Goal: Use online tool/utility: Utilize a website feature to perform a specific function

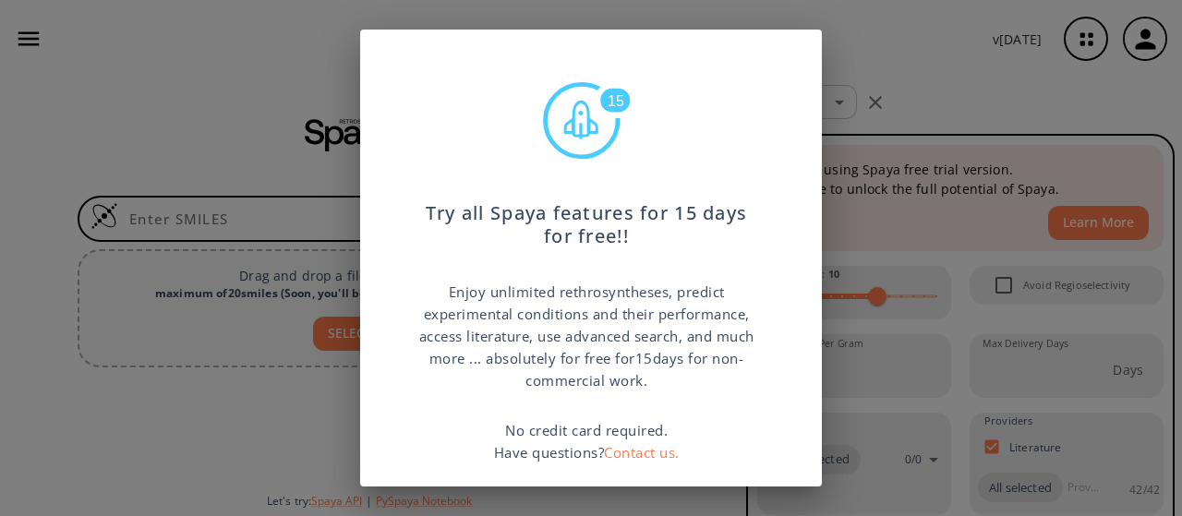
scroll to position [136, 0]
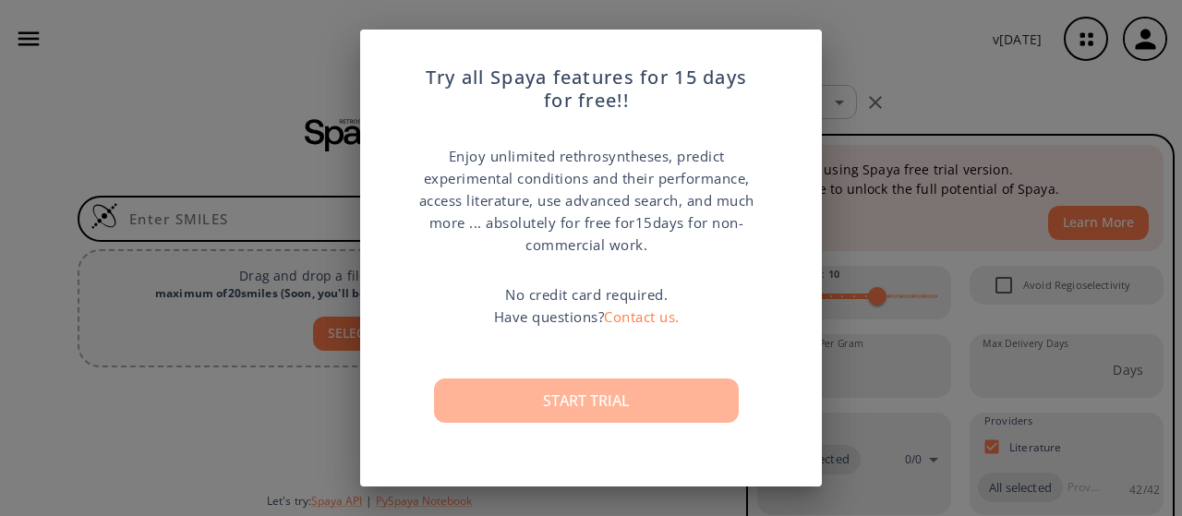
click at [624, 412] on button "Start trial" at bounding box center [586, 401] width 305 height 44
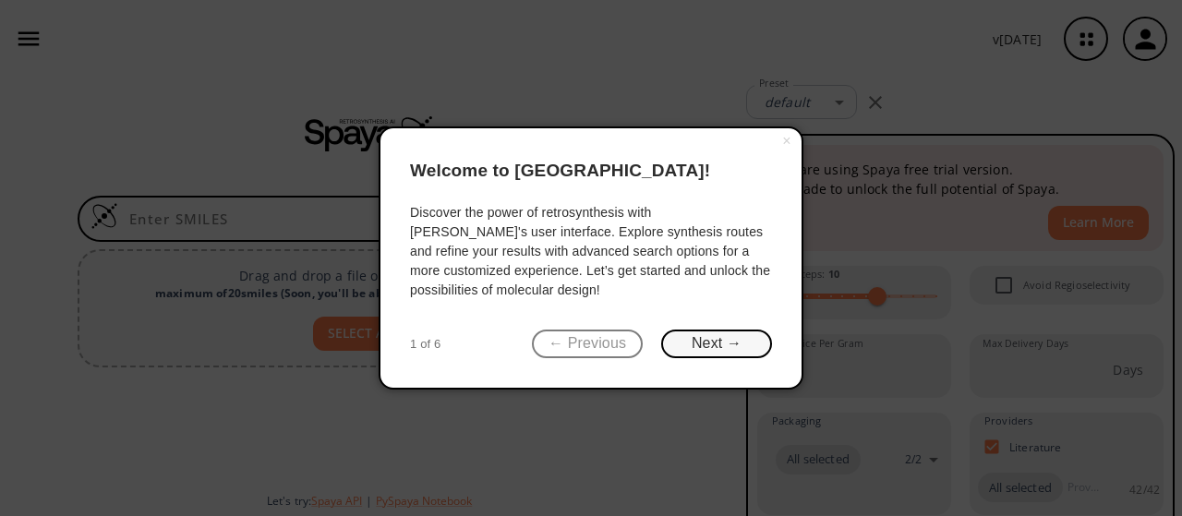
click at [678, 339] on button "Next →" at bounding box center [716, 344] width 111 height 29
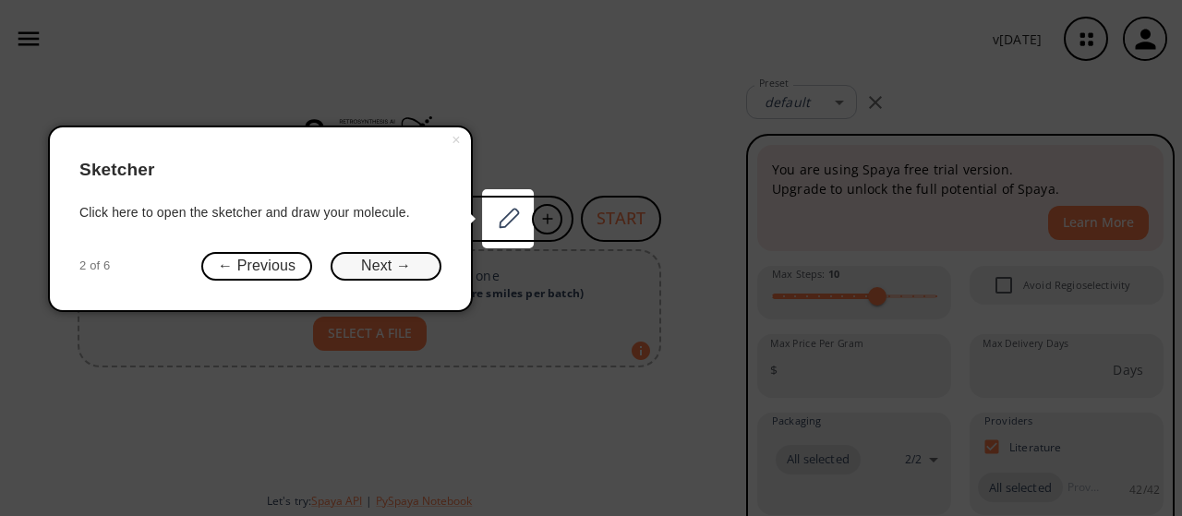
click at [423, 264] on button "Next →" at bounding box center [386, 266] width 111 height 29
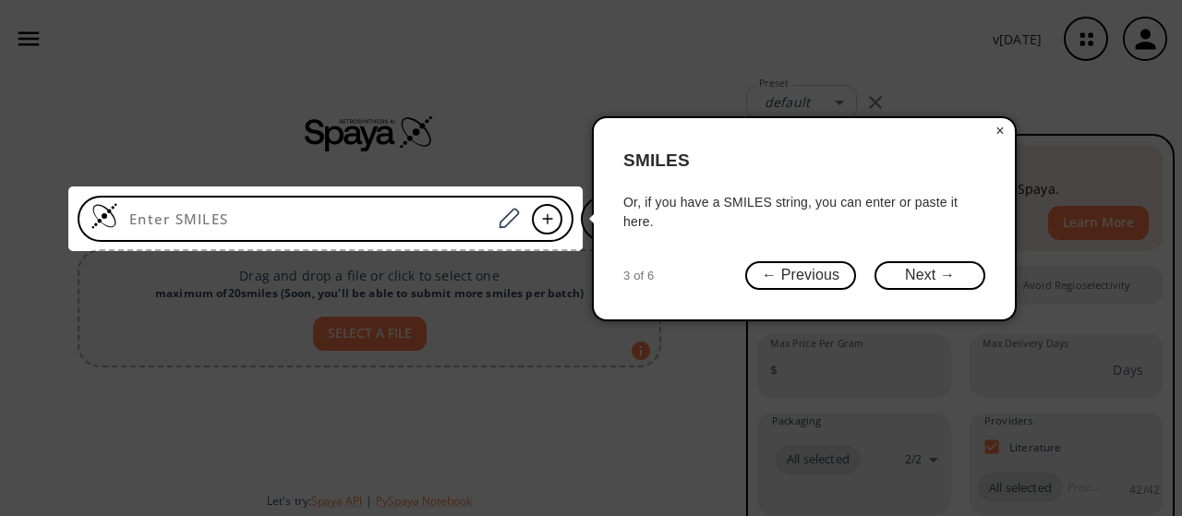
click at [927, 274] on button "Next →" at bounding box center [930, 275] width 111 height 29
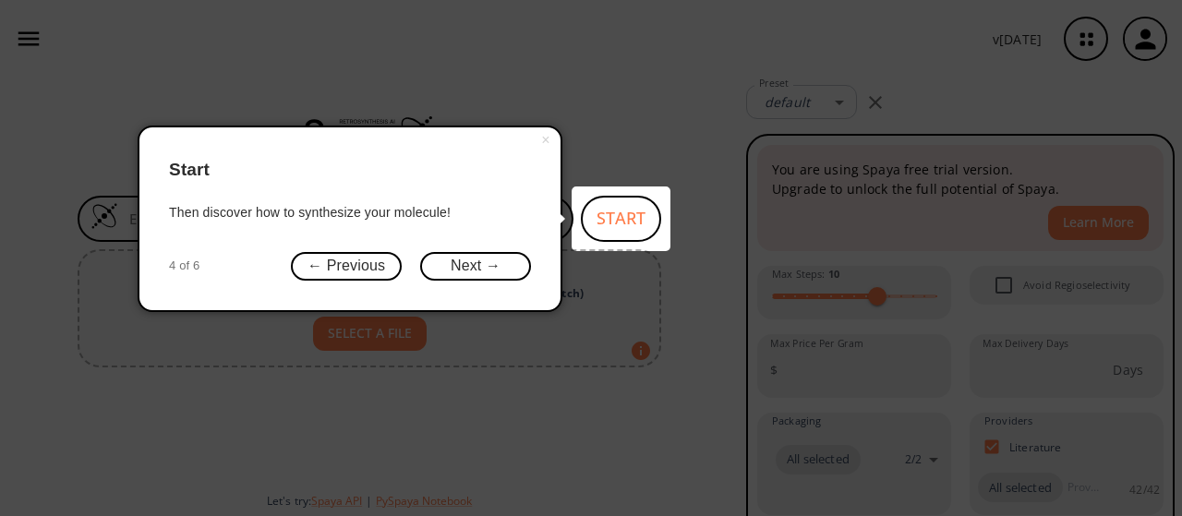
click at [486, 276] on button "Next →" at bounding box center [475, 266] width 111 height 29
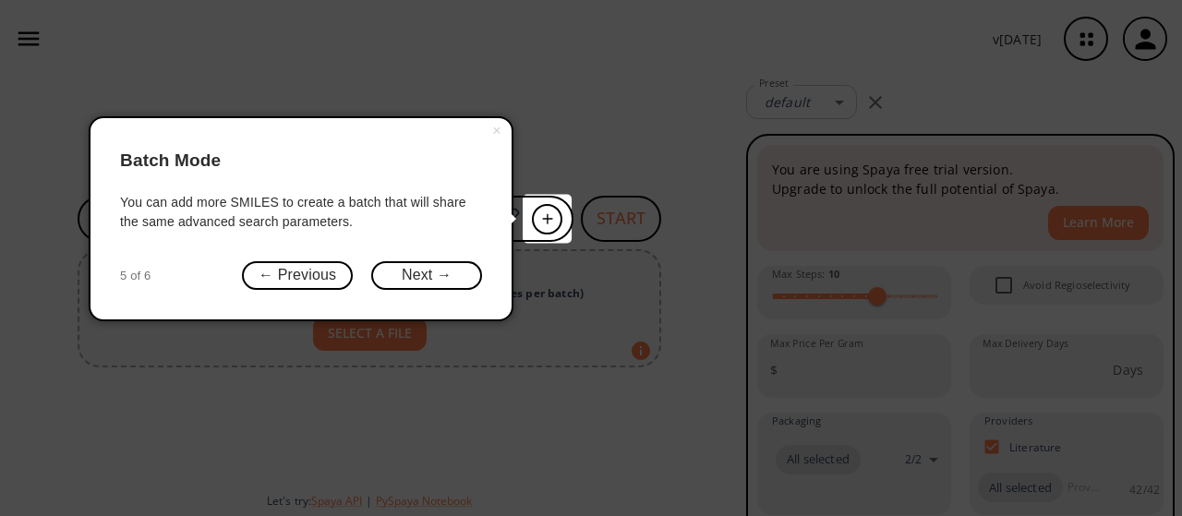
click at [444, 273] on button "Next →" at bounding box center [426, 275] width 111 height 29
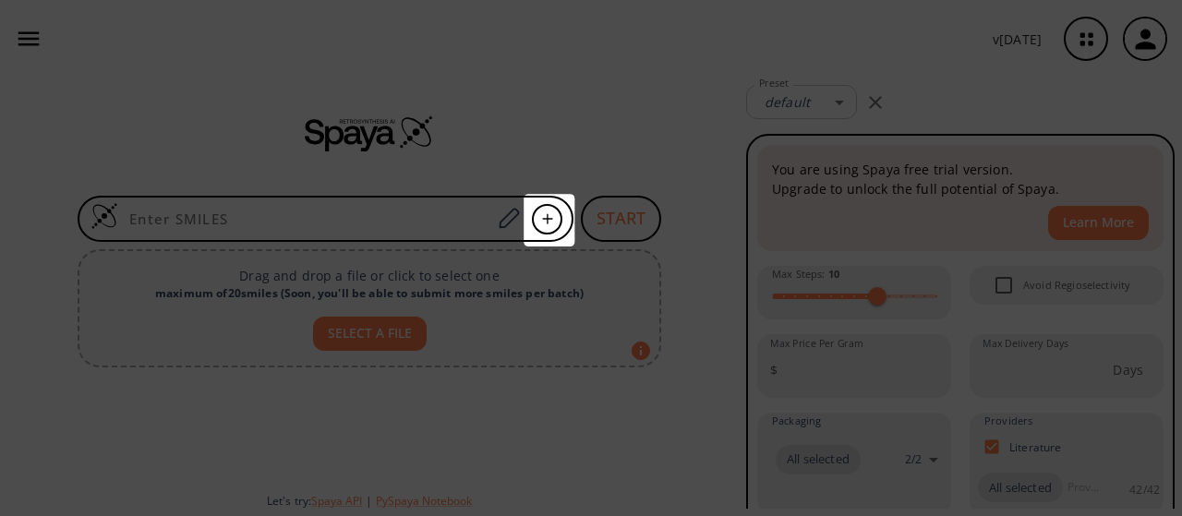
scroll to position [0, 0]
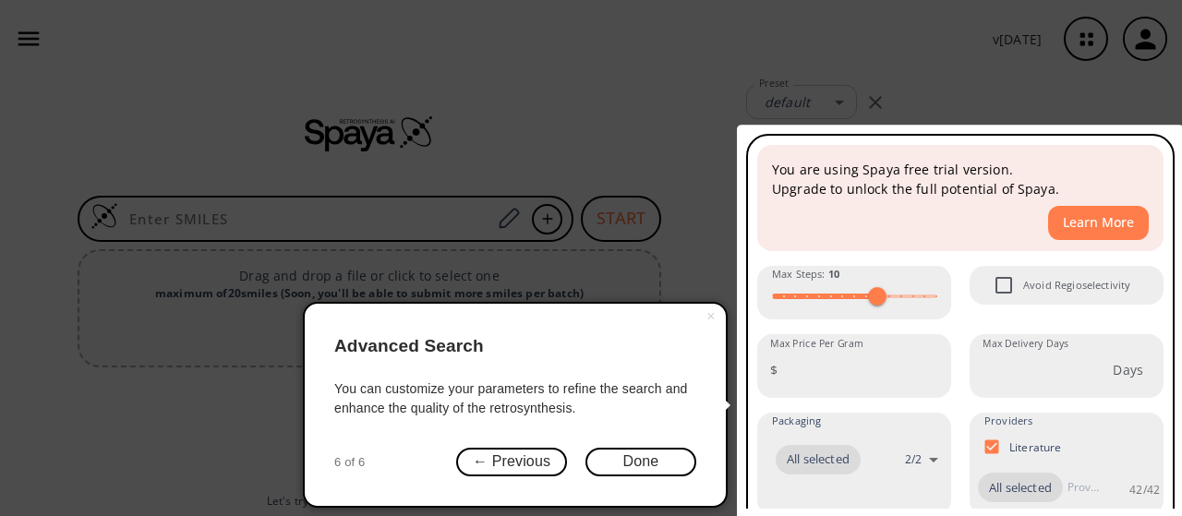
click at [645, 467] on button "Done" at bounding box center [641, 462] width 111 height 29
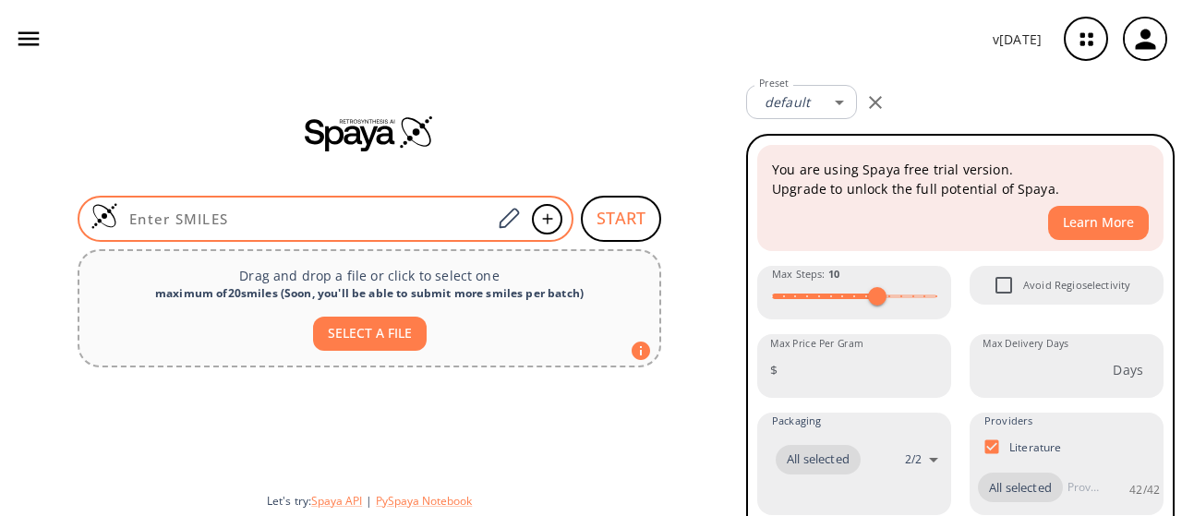
click at [430, 220] on input at bounding box center [304, 219] width 373 height 18
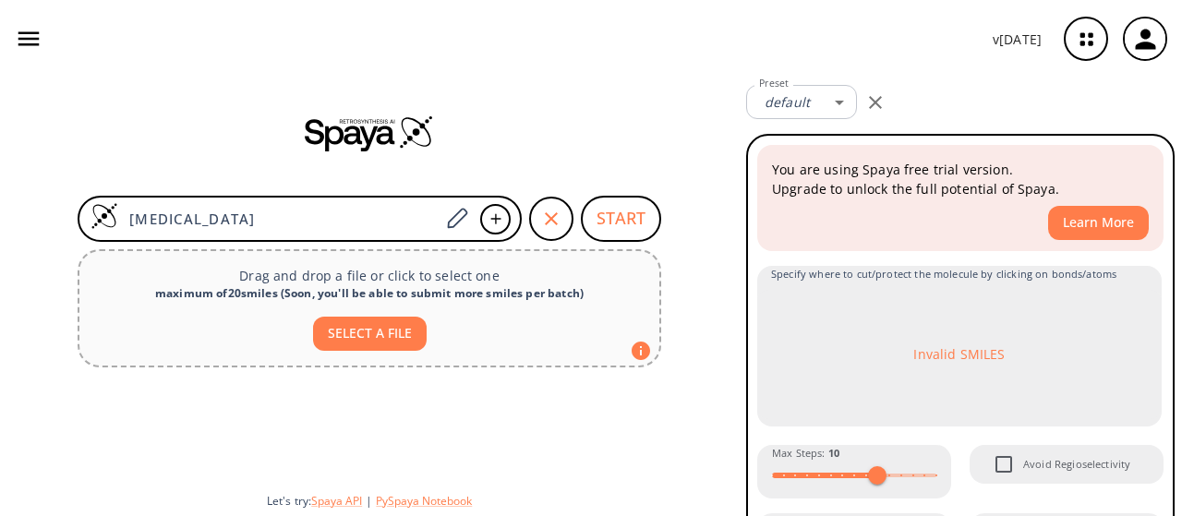
type input "[MEDICAL_DATA]"
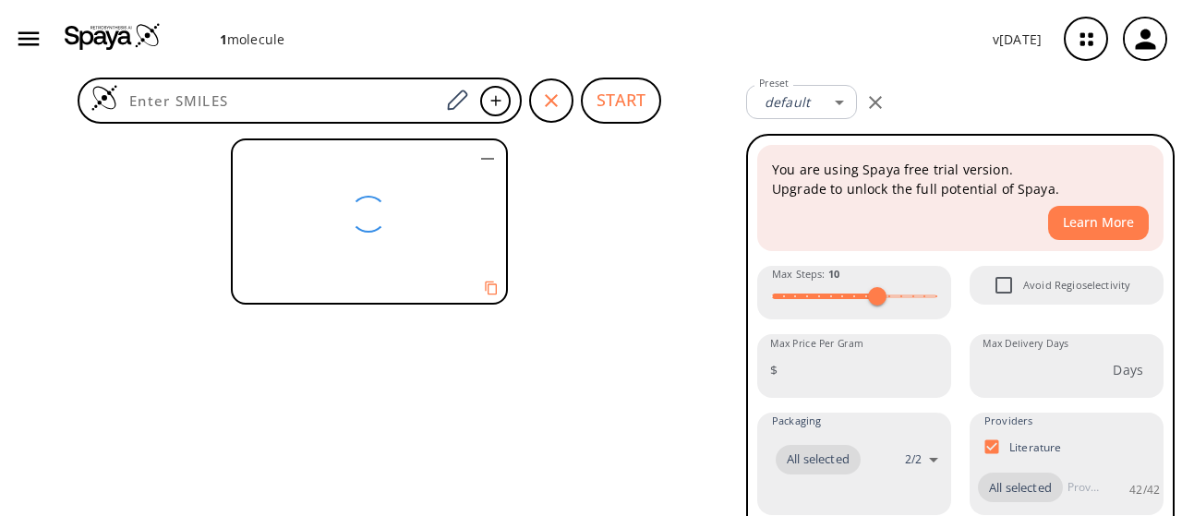
click at [711, 349] on div at bounding box center [369, 323] width 739 height 385
click at [493, 158] on icon "button" at bounding box center [487, 159] width 13 height 2
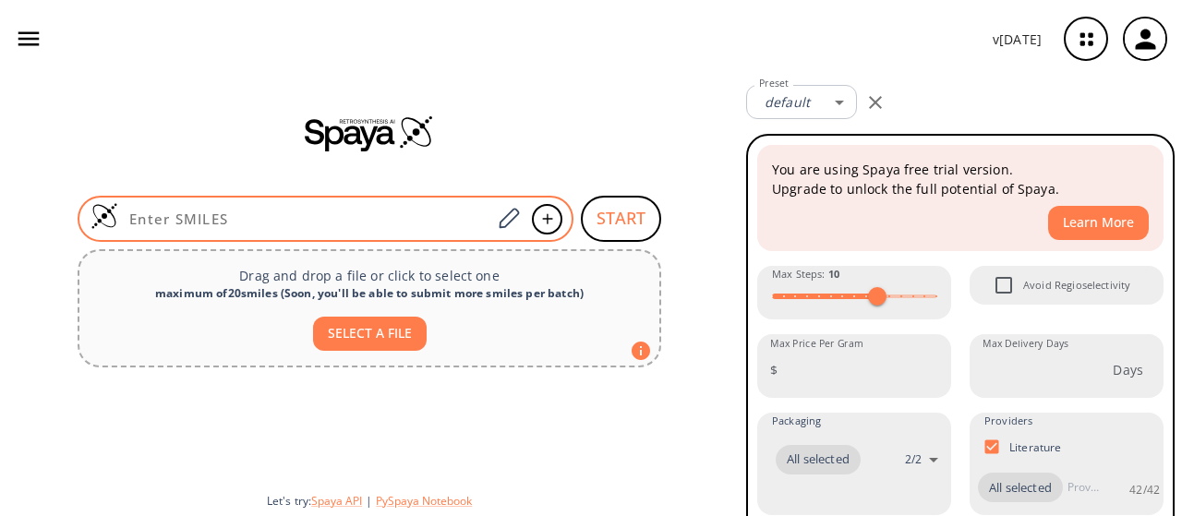
click at [412, 217] on input at bounding box center [304, 219] width 373 height 18
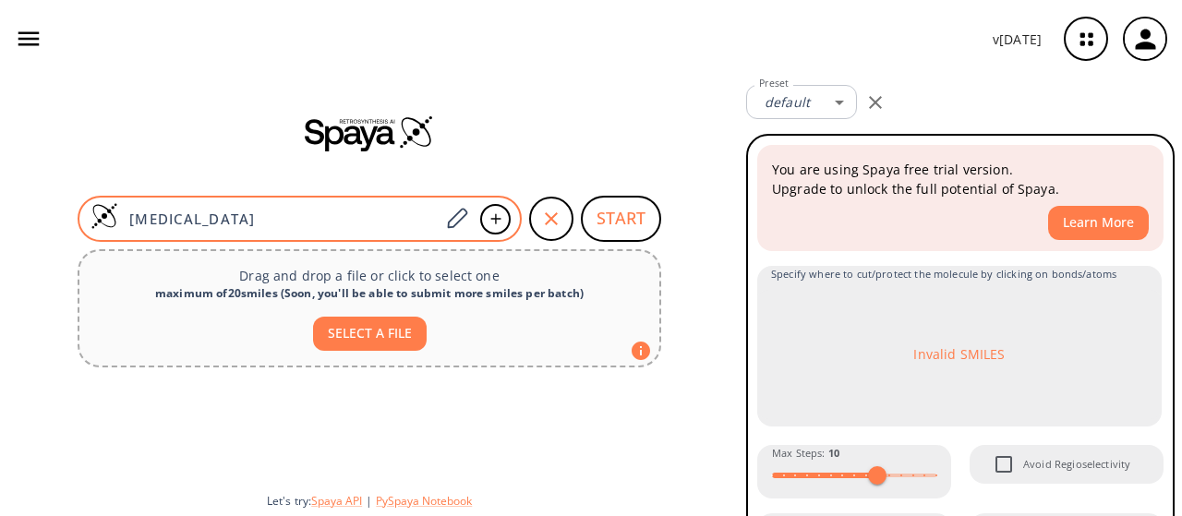
type input "[MEDICAL_DATA]"
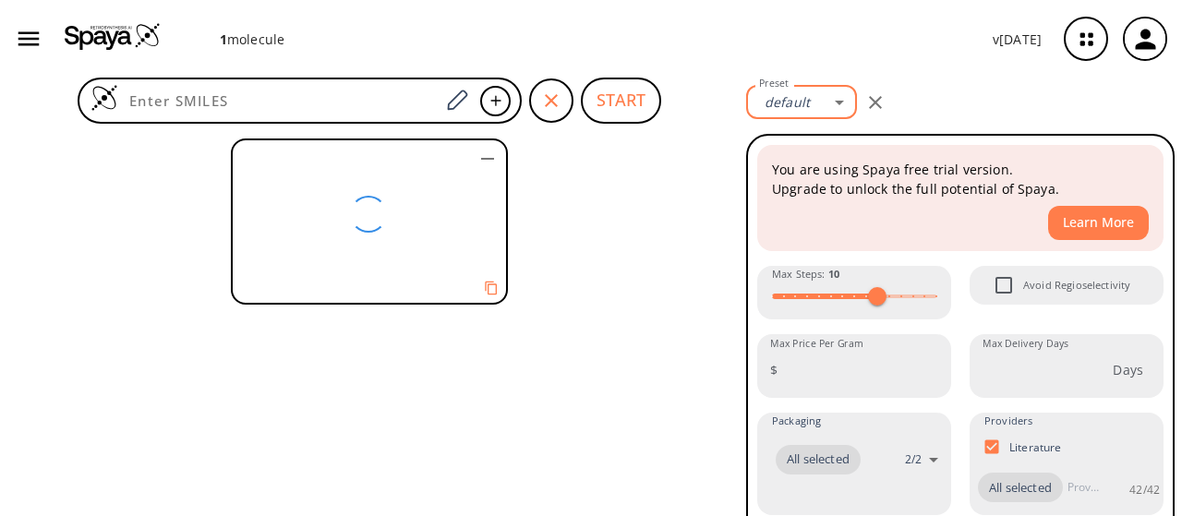
click at [804, 108] on body "1 molecule v [DATE] [PERSON_NAME] [EMAIL_ADDRESS][DOMAIN_NAME] Retrosynthesis A…" at bounding box center [591, 258] width 1182 height 516
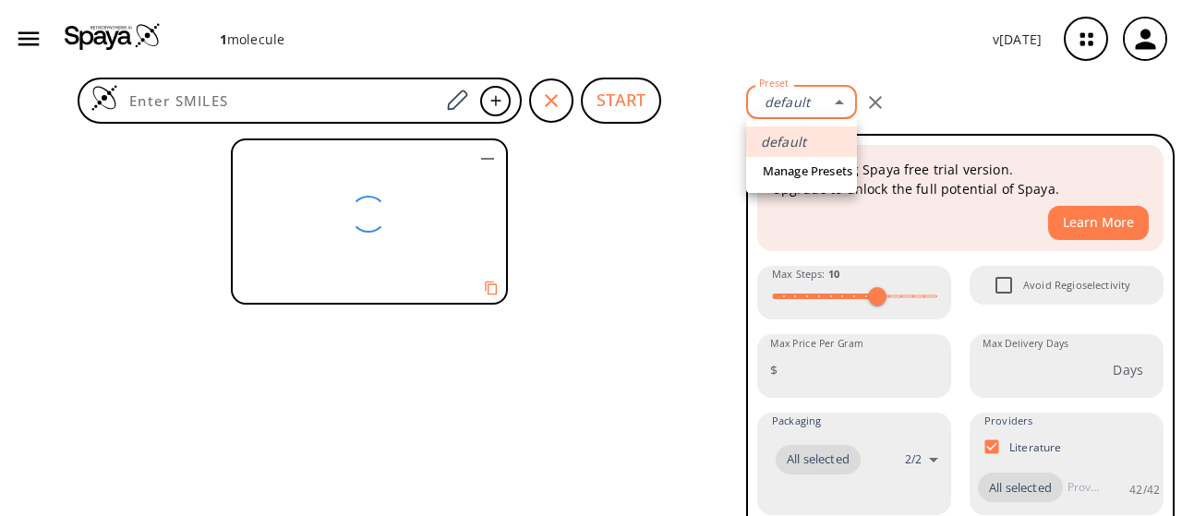
click at [715, 195] on div at bounding box center [591, 258] width 1182 height 516
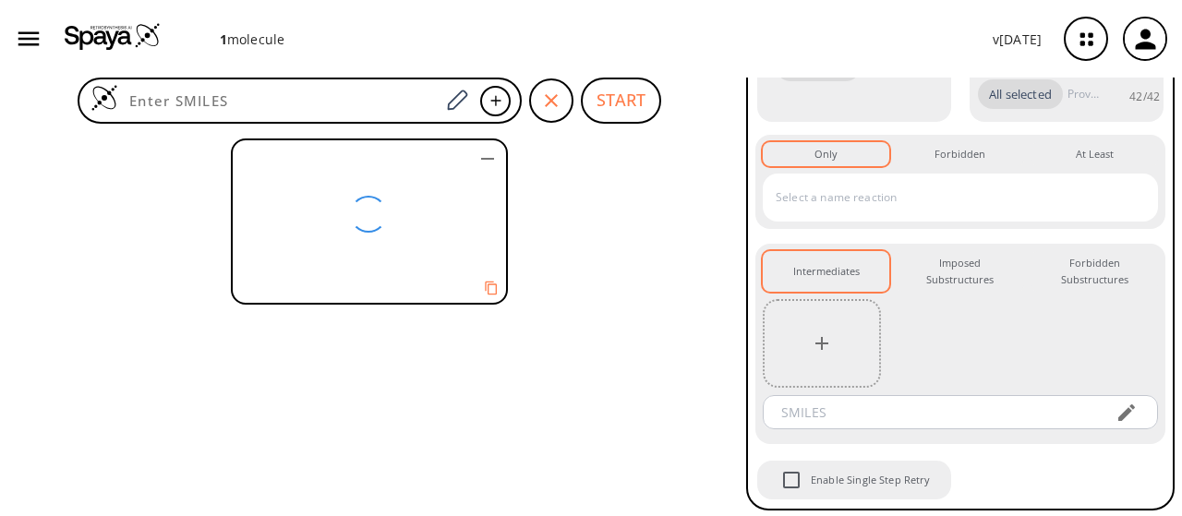
scroll to position [425, 0]
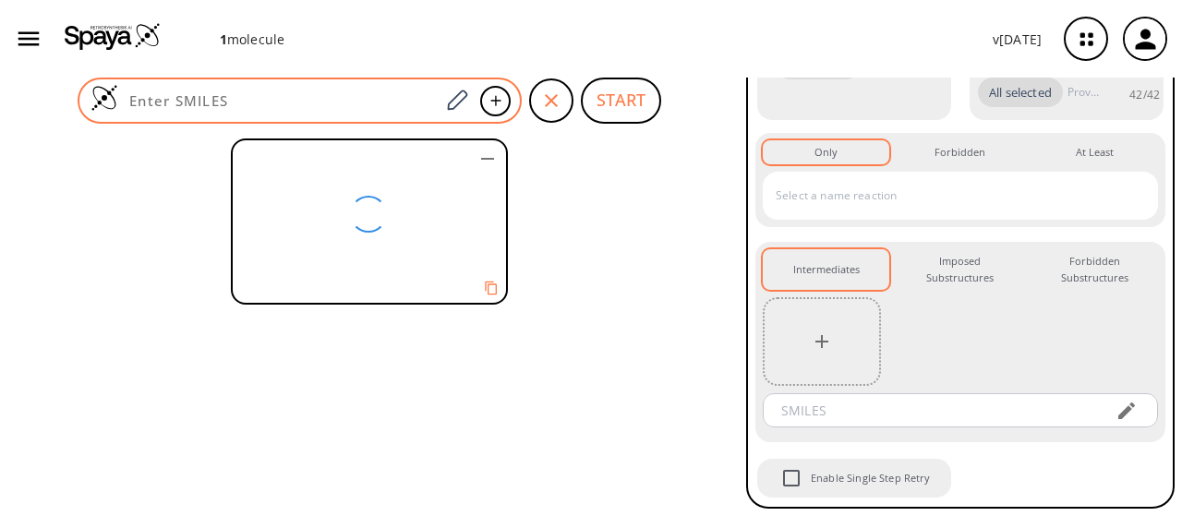
click at [343, 91] on input at bounding box center [278, 100] width 321 height 18
type input "l"
type input "[MEDICAL_DATA]"
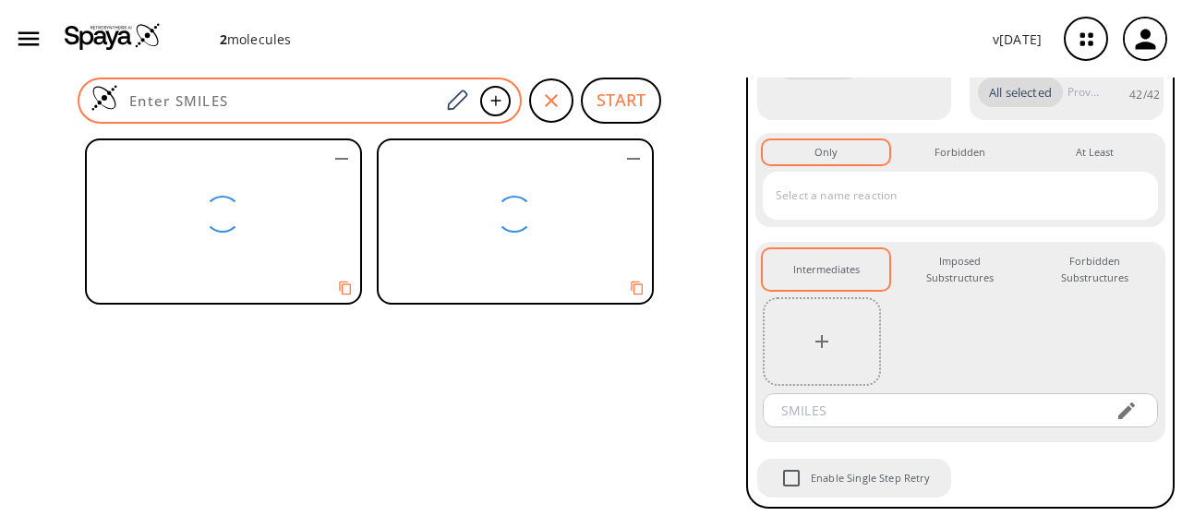
scroll to position [425, 0]
click at [460, 94] on icon at bounding box center [456, 101] width 25 height 24
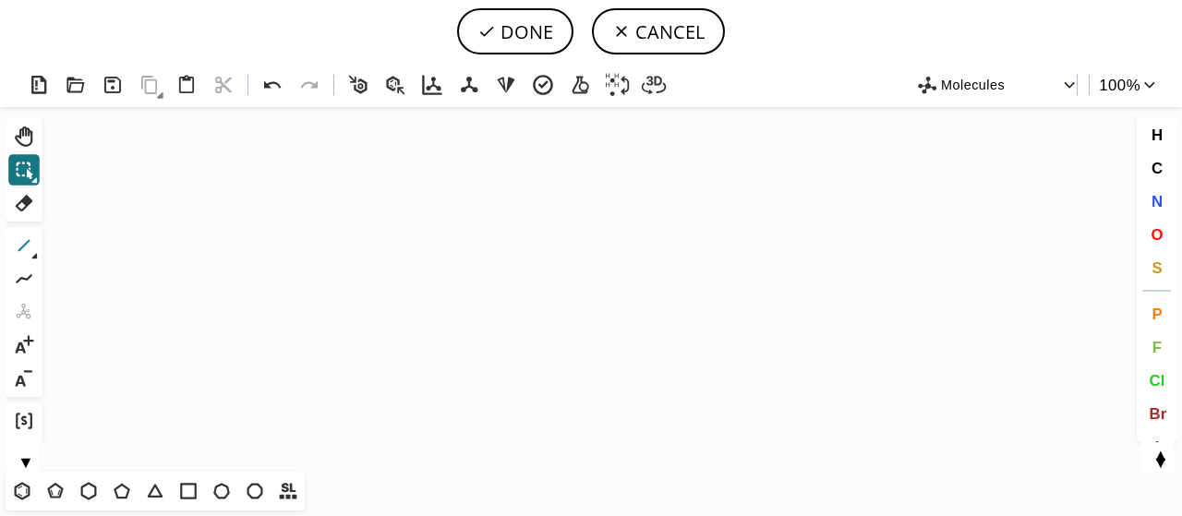
click at [18, 247] on icon at bounding box center [24, 246] width 24 height 24
click at [16, 484] on icon at bounding box center [22, 491] width 24 height 24
click at [306, 291] on icon "Created with [PERSON_NAME] 2.3.0" at bounding box center [591, 289] width 1082 height 365
click at [22, 248] on icon at bounding box center [24, 246] width 12 height 12
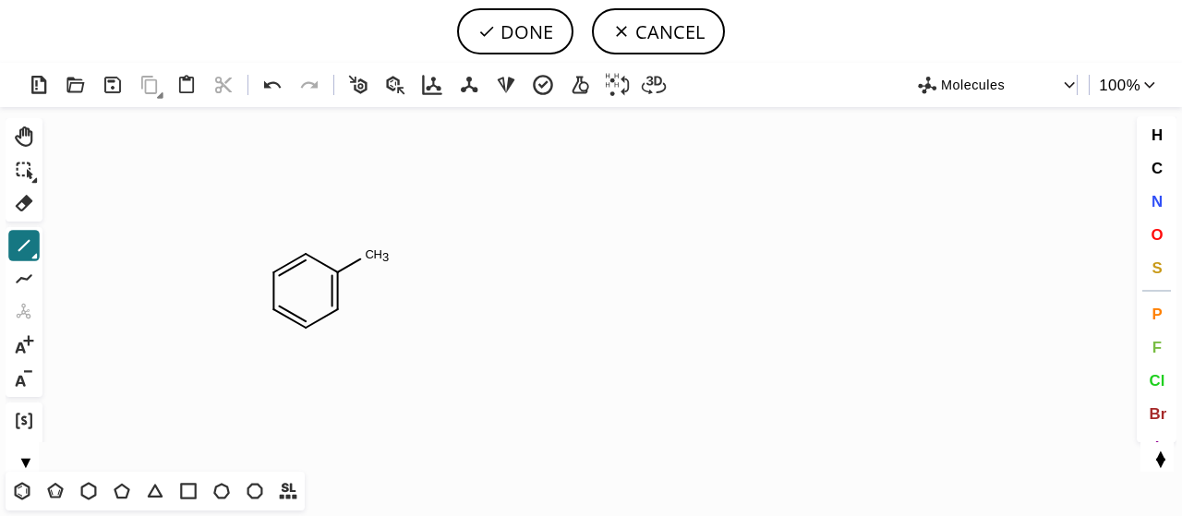
drag, startPoint x: 339, startPoint y: 270, endPoint x: 396, endPoint y: 244, distance: 62.8
drag, startPoint x: 369, startPoint y: 260, endPoint x: 410, endPoint y: 284, distance: 46.7
drag, startPoint x: 399, startPoint y: 271, endPoint x: 436, endPoint y: 248, distance: 43.1
click at [1160, 237] on span "O" at bounding box center [1157, 234] width 12 height 18
click at [428, 248] on tspan "O" at bounding box center [427, 249] width 9 height 14
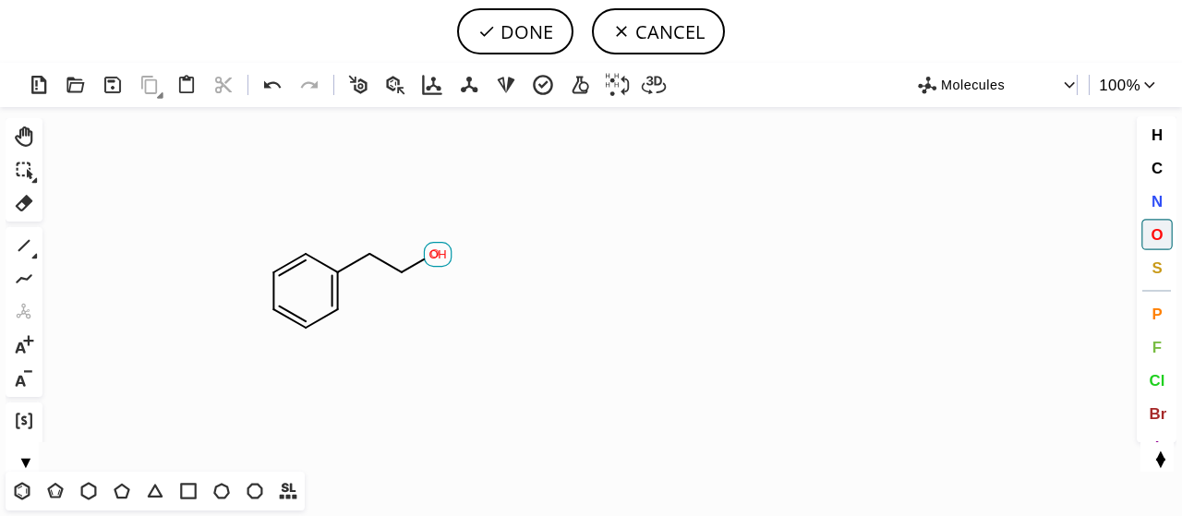
click at [435, 253] on tspan "O" at bounding box center [434, 254] width 9 height 14
click at [1171, 178] on button "C" at bounding box center [1157, 167] width 31 height 31
click at [437, 255] on tspan "C" at bounding box center [437, 255] width 9 height 14
click at [1155, 236] on span "O" at bounding box center [1157, 234] width 12 height 18
click at [30, 254] on icon at bounding box center [24, 246] width 24 height 24
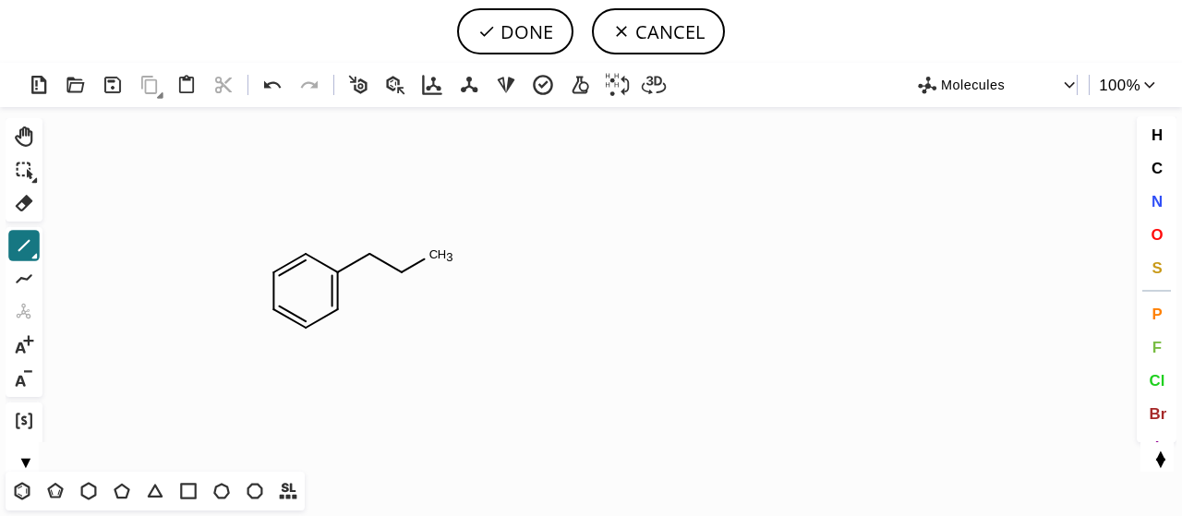
click at [30, 254] on icon at bounding box center [24, 246] width 24 height 24
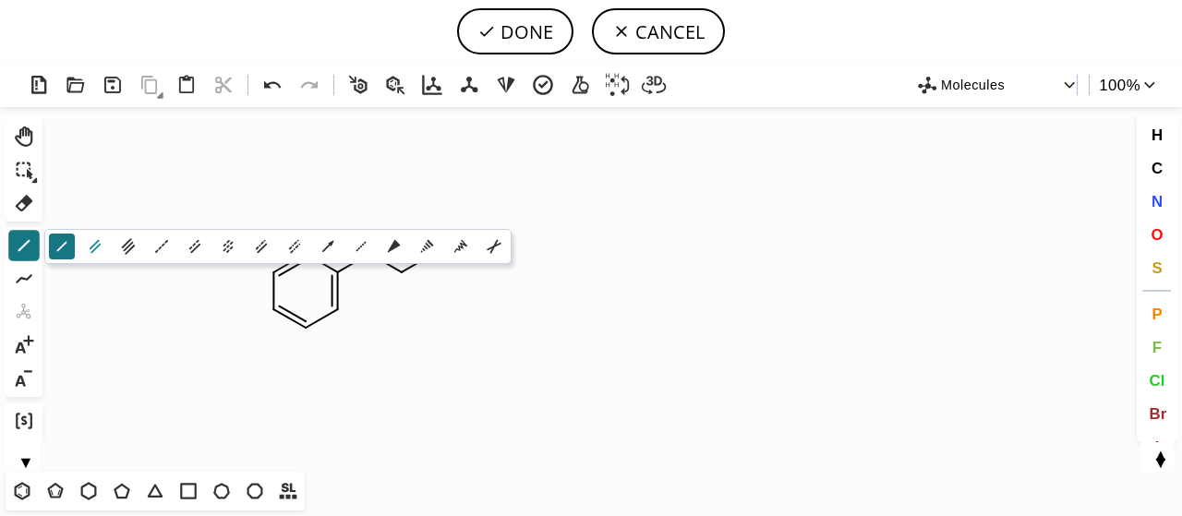
click at [97, 243] on icon at bounding box center [95, 246] width 20 height 20
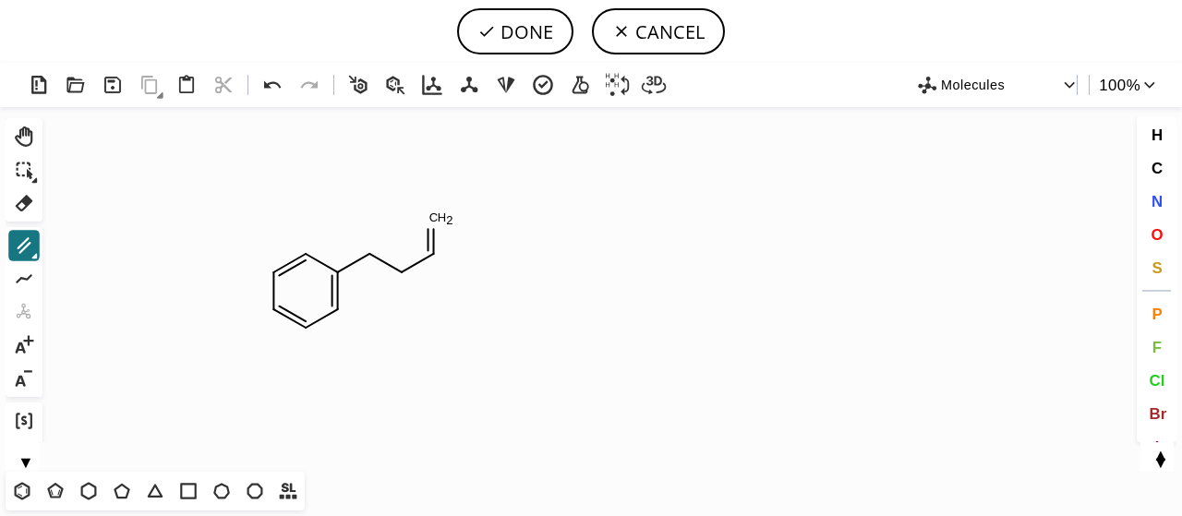
drag, startPoint x: 431, startPoint y: 257, endPoint x: 431, endPoint y: 226, distance: 30.5
click at [1159, 235] on span "O" at bounding box center [1157, 234] width 12 height 18
click at [436, 212] on tspan "O" at bounding box center [435, 212] width 9 height 14
drag, startPoint x: 438, startPoint y: 260, endPoint x: 484, endPoint y: 272, distance: 48.0
click at [484, 272] on icon "Created with [PERSON_NAME] 2.3.0 O O H O" at bounding box center [591, 289] width 1082 height 365
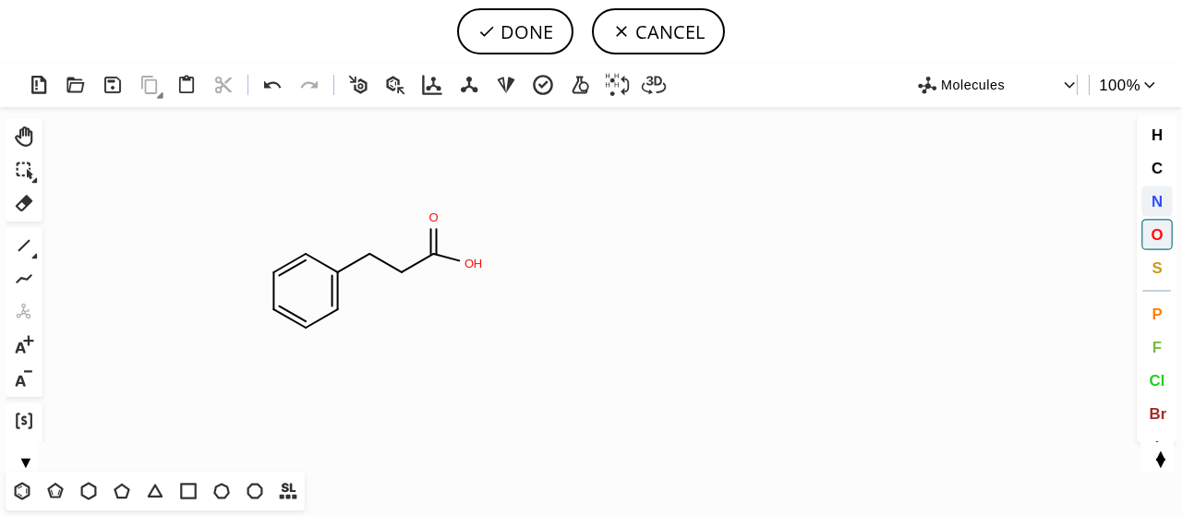
click at [1171, 198] on button "N" at bounding box center [1157, 201] width 31 height 31
drag, startPoint x: 403, startPoint y: 276, endPoint x: 403, endPoint y: 295, distance: 18.5
click at [403, 295] on icon "Created with [PERSON_NAME] 2.3.0 O O H N H 2 N" at bounding box center [591, 289] width 1082 height 365
click at [1159, 234] on span "O" at bounding box center [1157, 234] width 12 height 18
drag, startPoint x: 266, startPoint y: 276, endPoint x: 226, endPoint y: 242, distance: 52.4
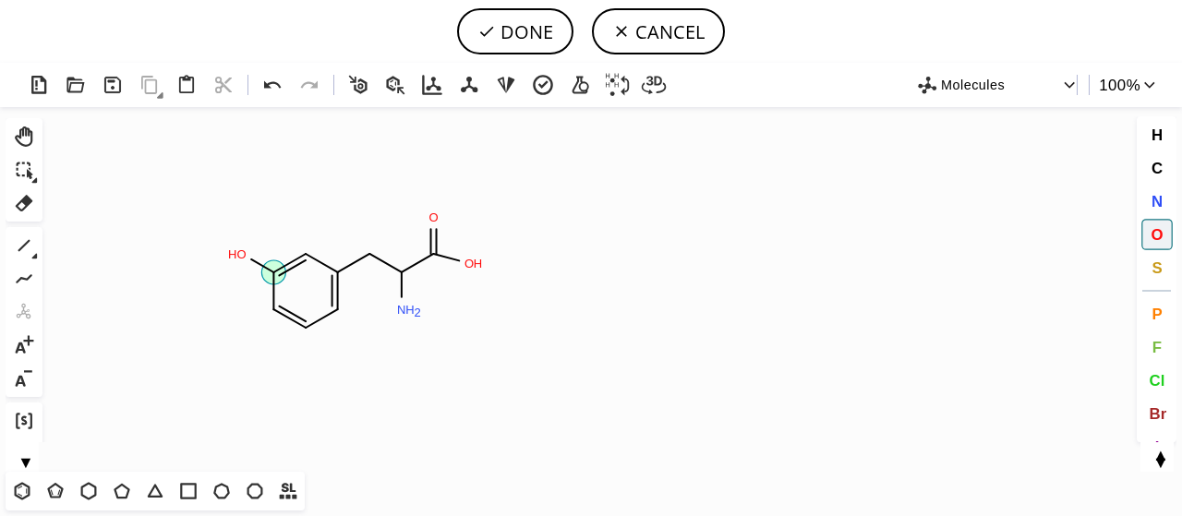
click at [226, 242] on icon "Created with [PERSON_NAME] 2.3.0 O O H N H 2 O H O" at bounding box center [591, 289] width 1082 height 365
drag, startPoint x: 274, startPoint y: 315, endPoint x: 247, endPoint y: 326, distance: 29.8
click at [247, 326] on icon "Created with [PERSON_NAME] 2.3.0 O O H N H 2 O H O H O" at bounding box center [591, 289] width 1082 height 365
click at [531, 30] on button "DONE" at bounding box center [515, 31] width 116 height 46
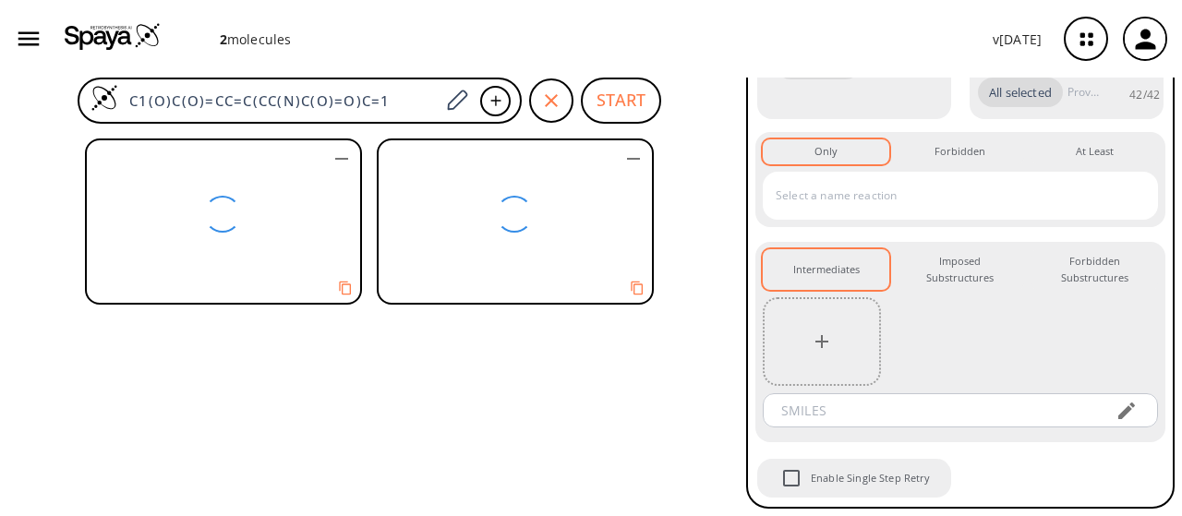
scroll to position [587, 0]
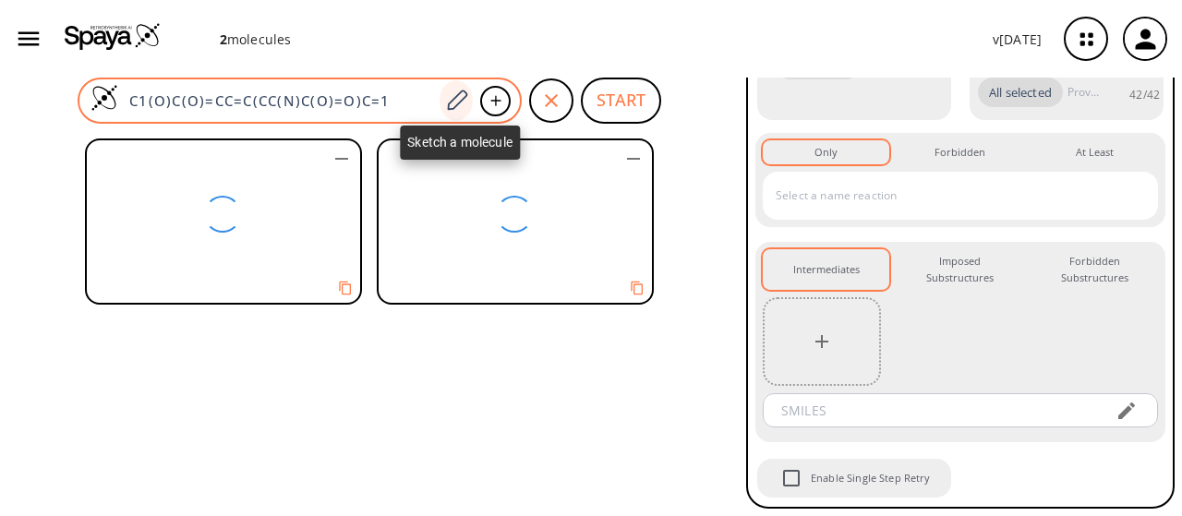
click at [471, 99] on div at bounding box center [456, 100] width 33 height 41
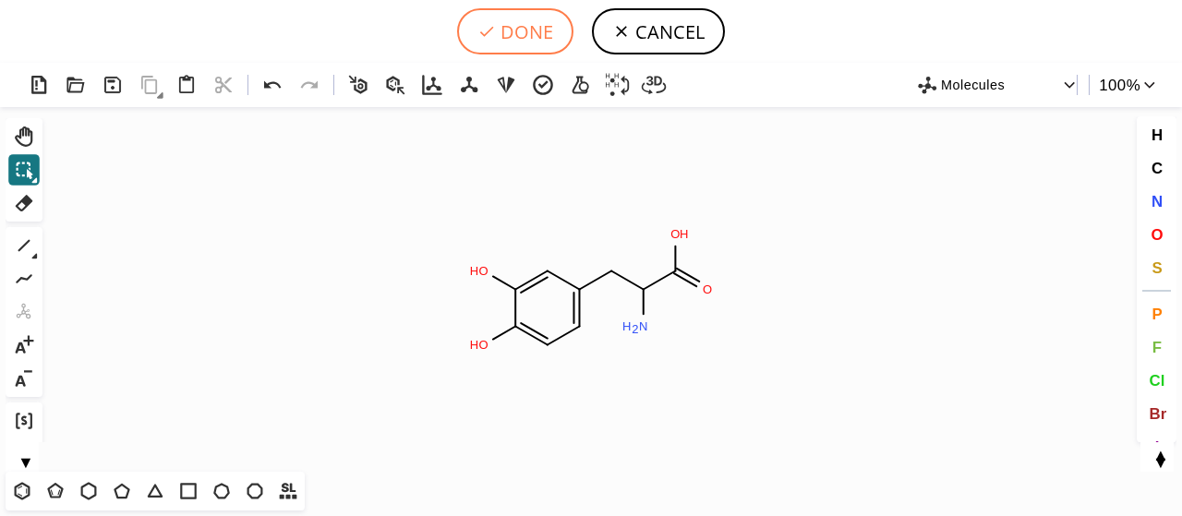
click at [502, 35] on button "DONE" at bounding box center [515, 31] width 116 height 46
type input "C1(=CC(CC(C(=O)O)N)=CC=C1O)O"
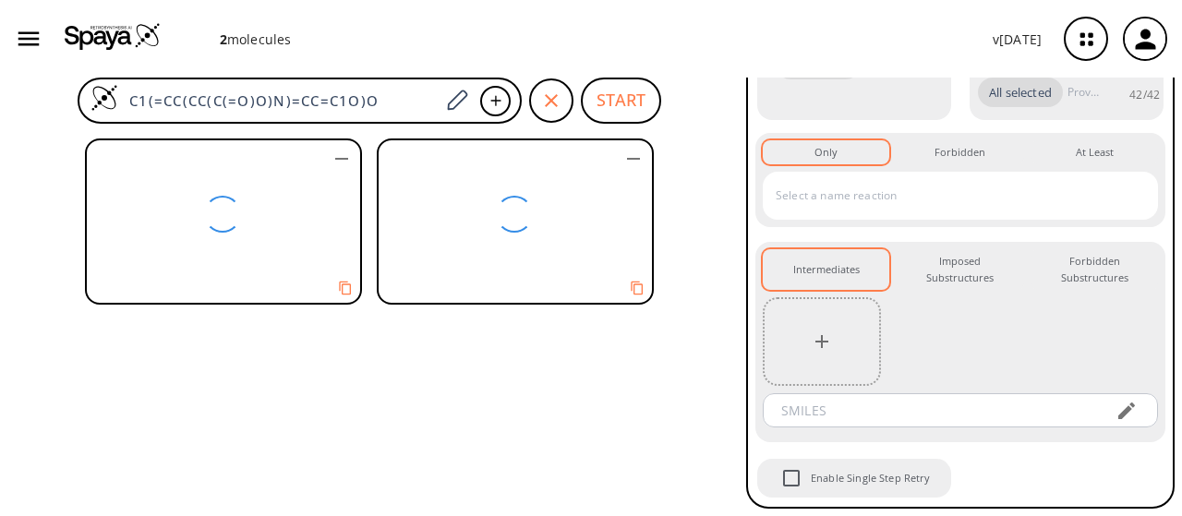
click at [502, 35] on div "2 molecule s" at bounding box center [599, 39] width 758 height 19
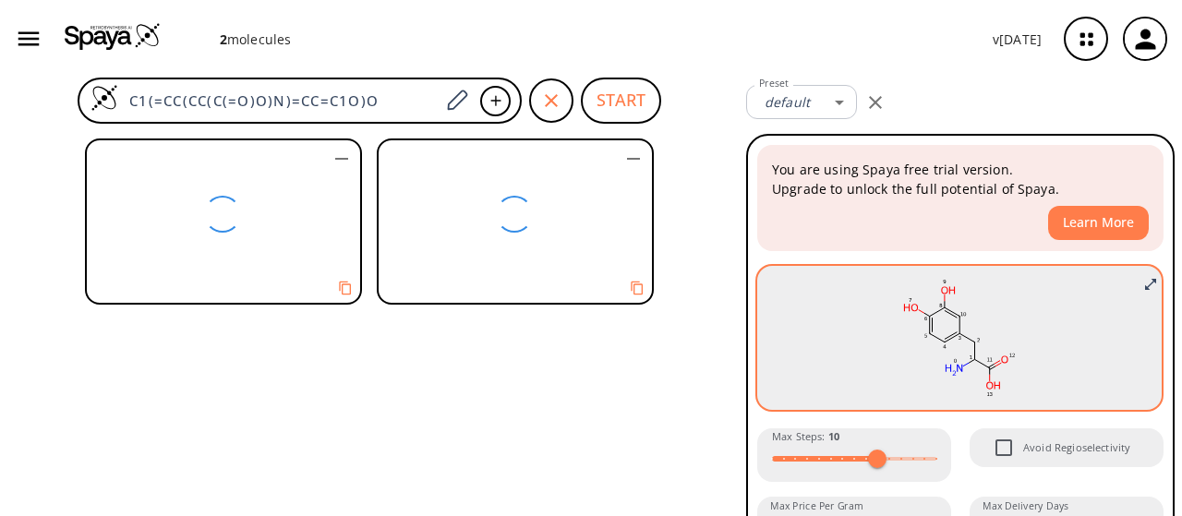
scroll to position [65, 0]
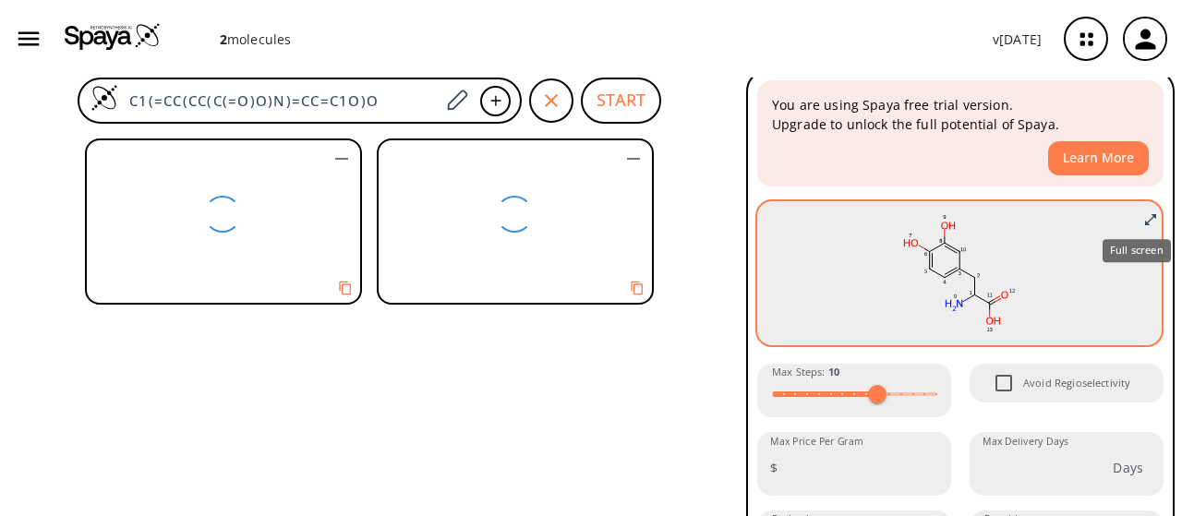
click at [1145, 217] on icon "Full screen" at bounding box center [1150, 219] width 11 height 11
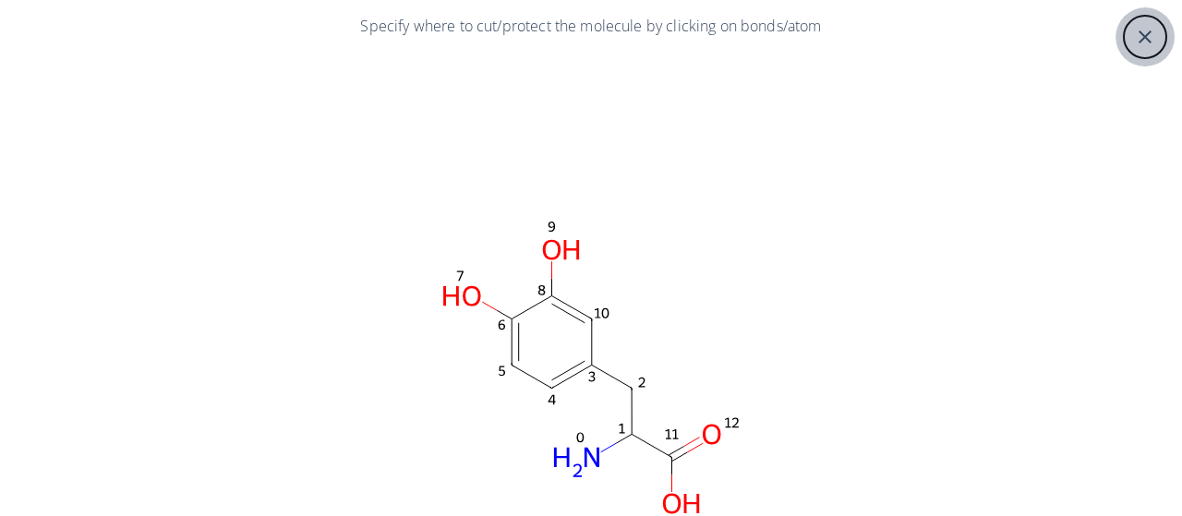
click at [1137, 41] on icon "close" at bounding box center [1145, 37] width 22 height 22
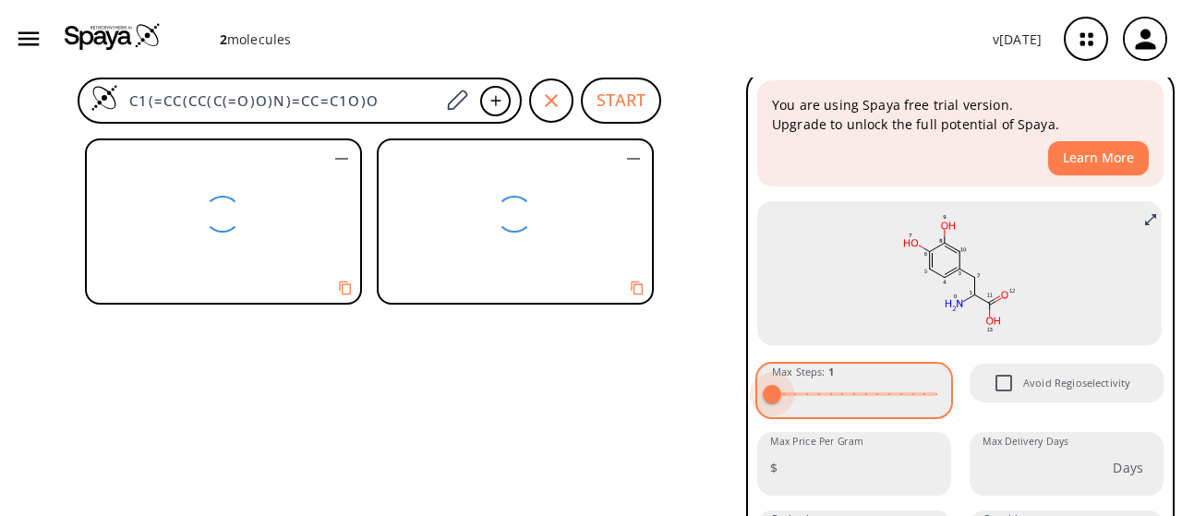
drag, startPoint x: 864, startPoint y: 394, endPoint x: 722, endPoint y: 373, distance: 142.9
click at [722, 373] on div "2 molecule s v [DATE] [PERSON_NAME] [EMAIL_ADDRESS][DOMAIN_NAME] Retrosynthesis…" at bounding box center [591, 258] width 1182 height 516
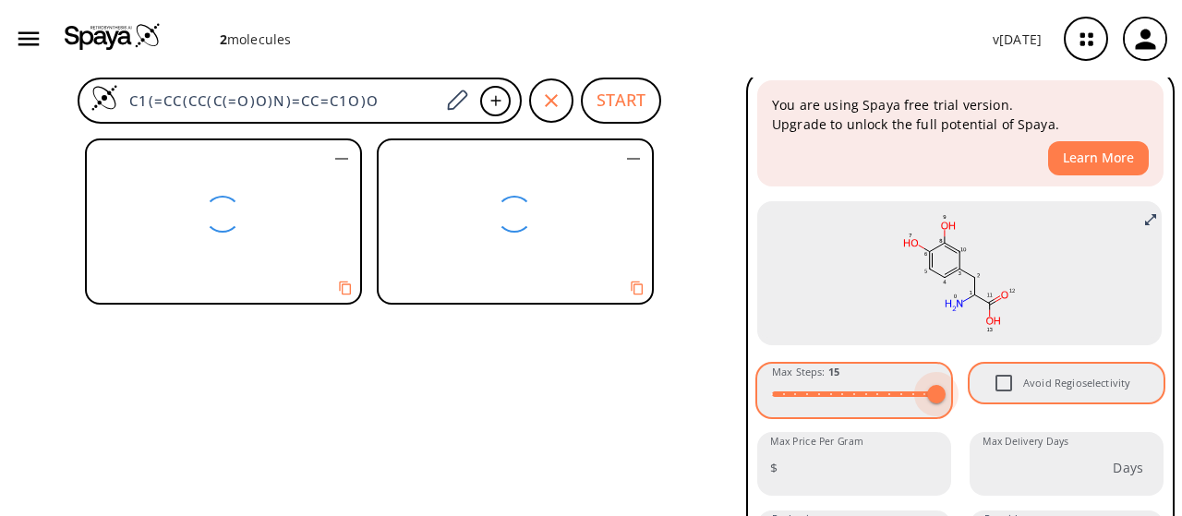
type input "15"
drag, startPoint x: 773, startPoint y: 390, endPoint x: 1023, endPoint y: 389, distance: 250.3
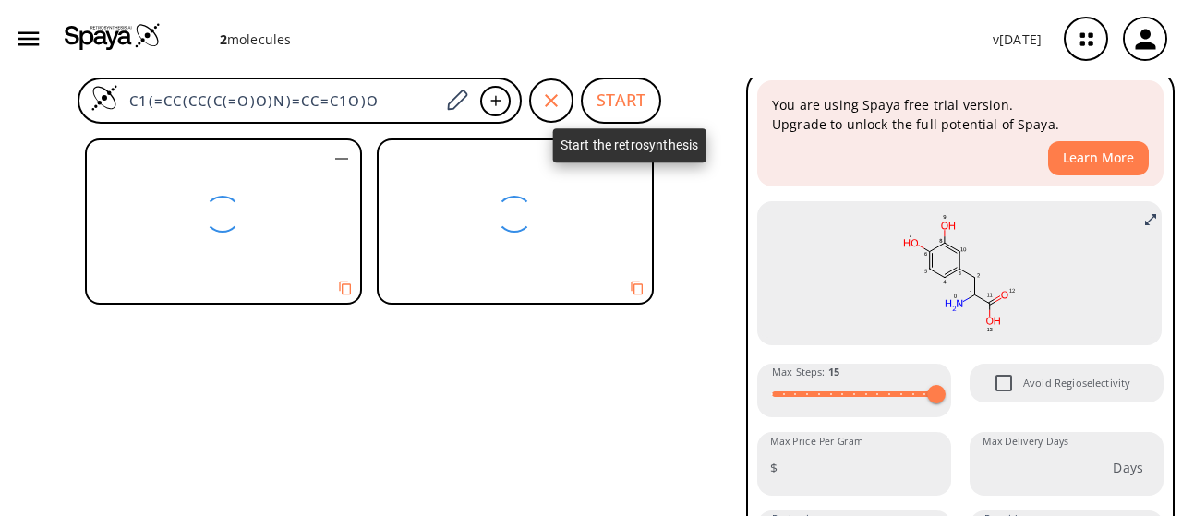
click at [595, 109] on button "START" at bounding box center [621, 101] width 80 height 46
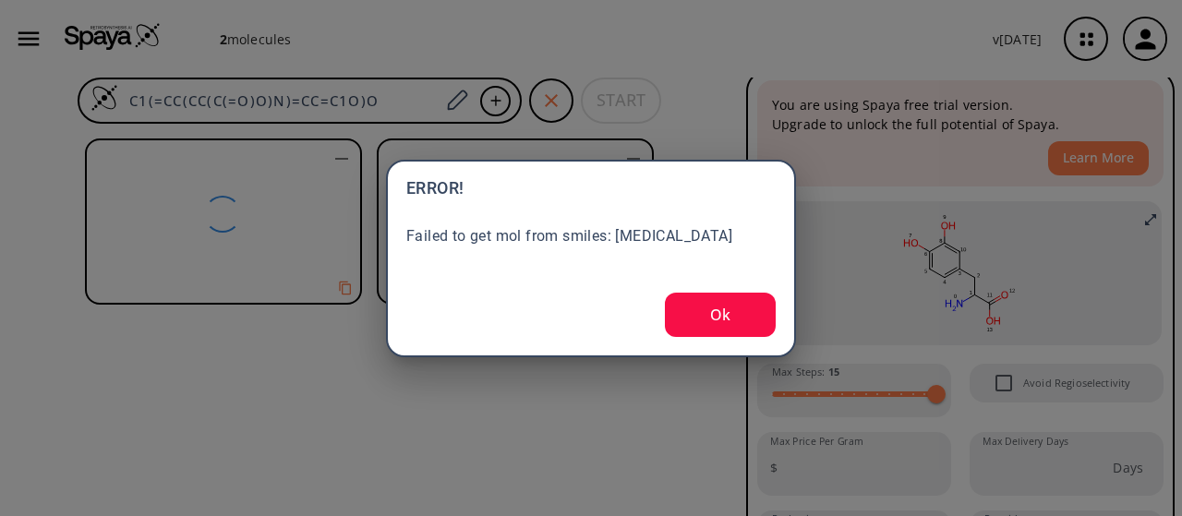
click at [713, 303] on button "Ok" at bounding box center [720, 315] width 111 height 44
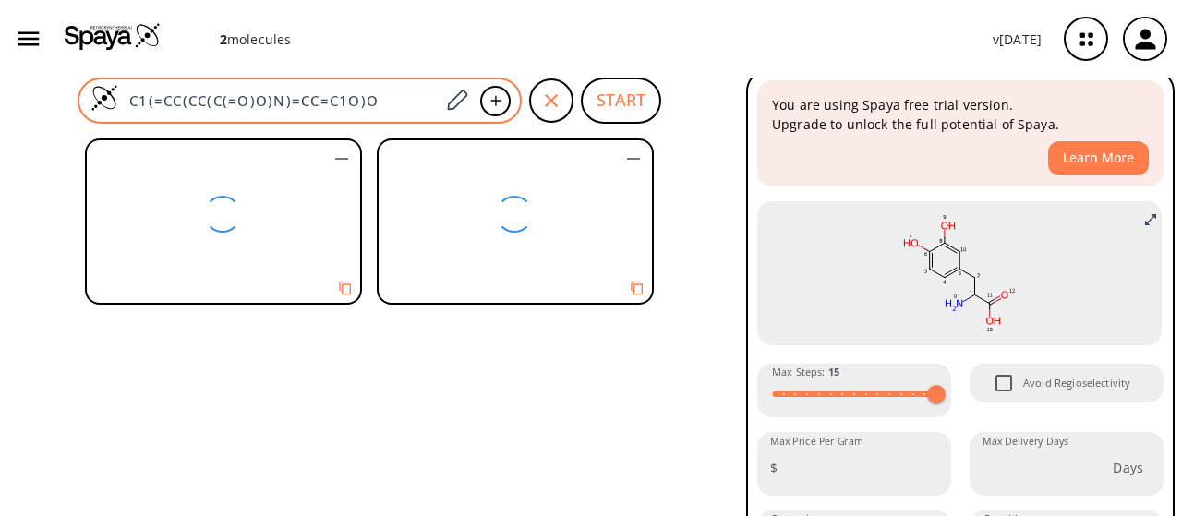
click at [437, 104] on input "C1(=CC(CC(C(=O)O)N)=CC=C1O)O" at bounding box center [278, 100] width 321 height 18
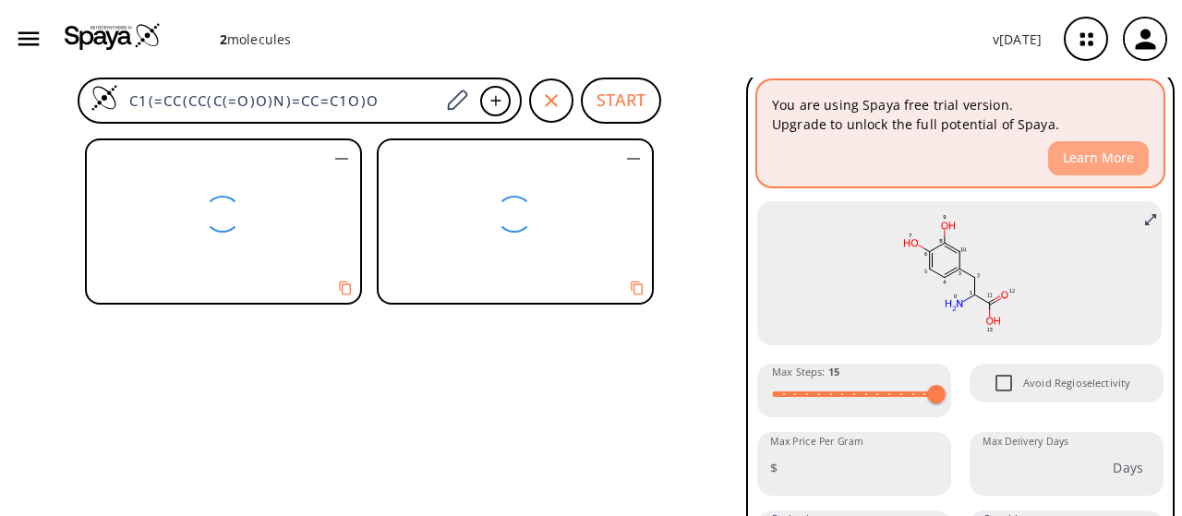
click at [1109, 167] on button "Learn More" at bounding box center [1098, 158] width 101 height 34
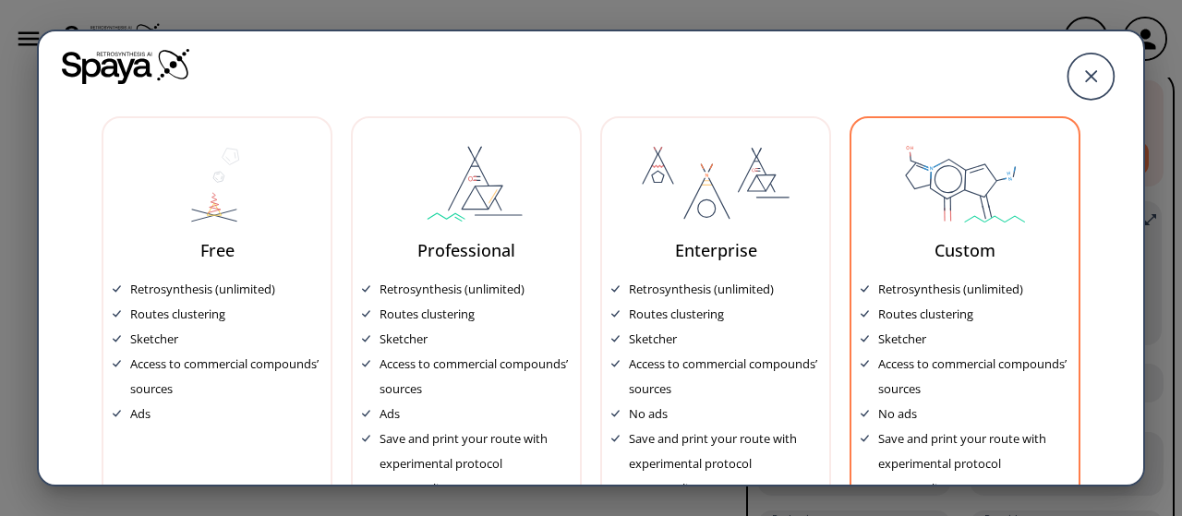
scroll to position [4, 0]
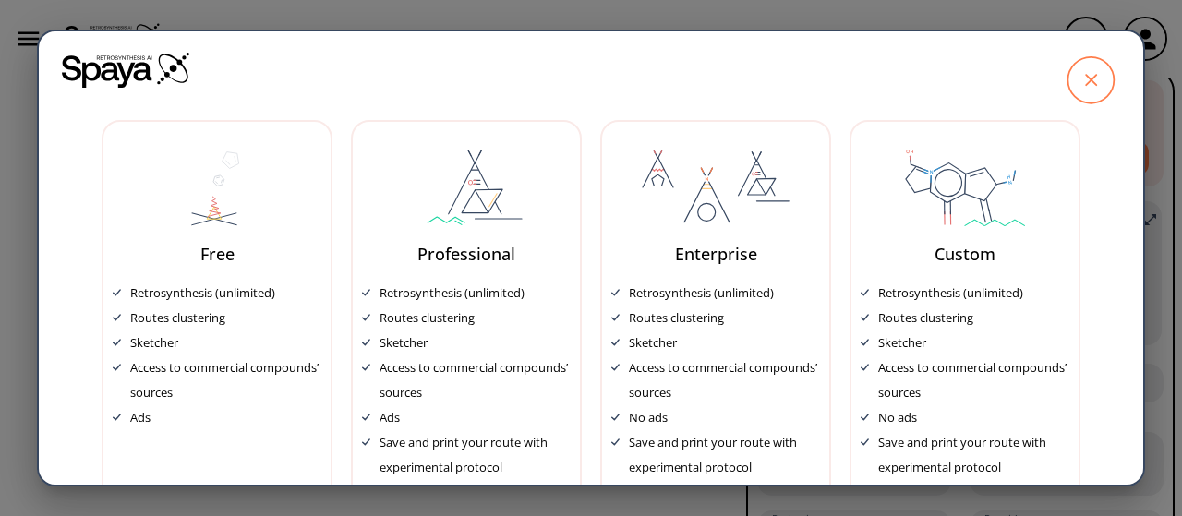
click at [1085, 81] on icon at bounding box center [1091, 80] width 12 height 12
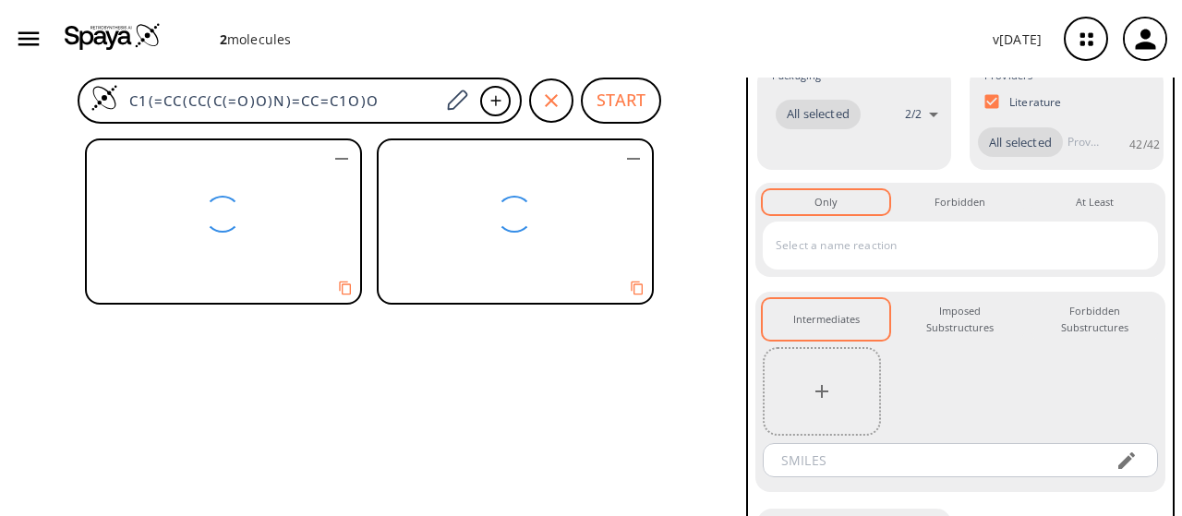
scroll to position [587, 0]
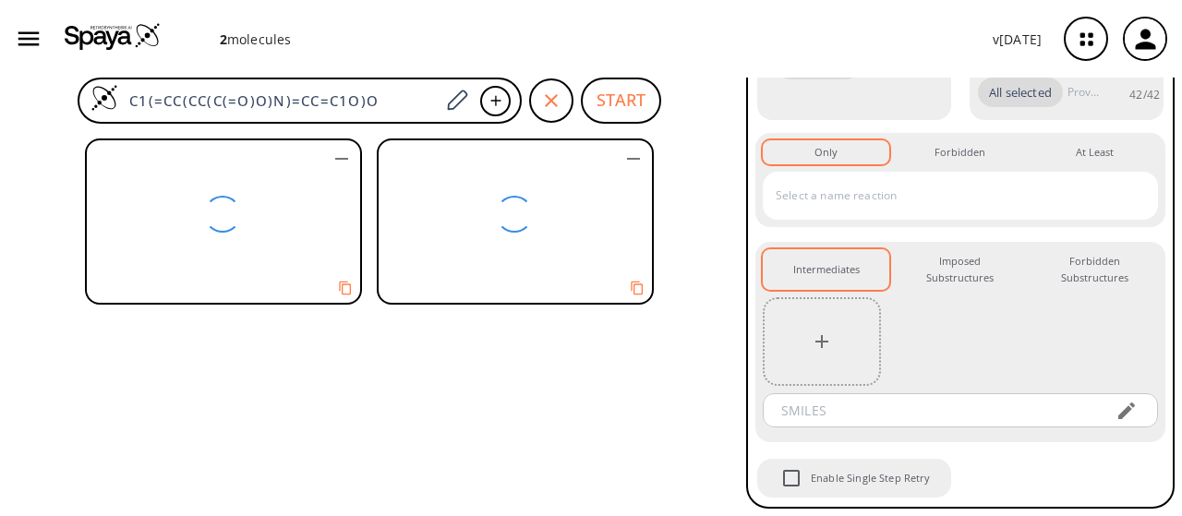
click at [631, 163] on icon "button" at bounding box center [634, 159] width 22 height 22
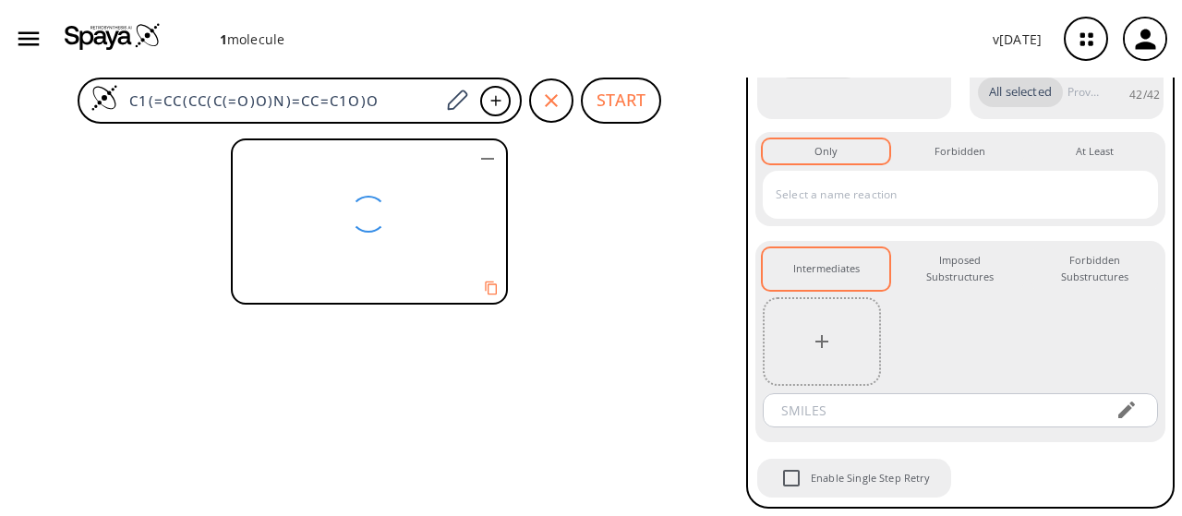
scroll to position [604, 0]
click at [490, 163] on icon "button" at bounding box center [488, 159] width 22 height 22
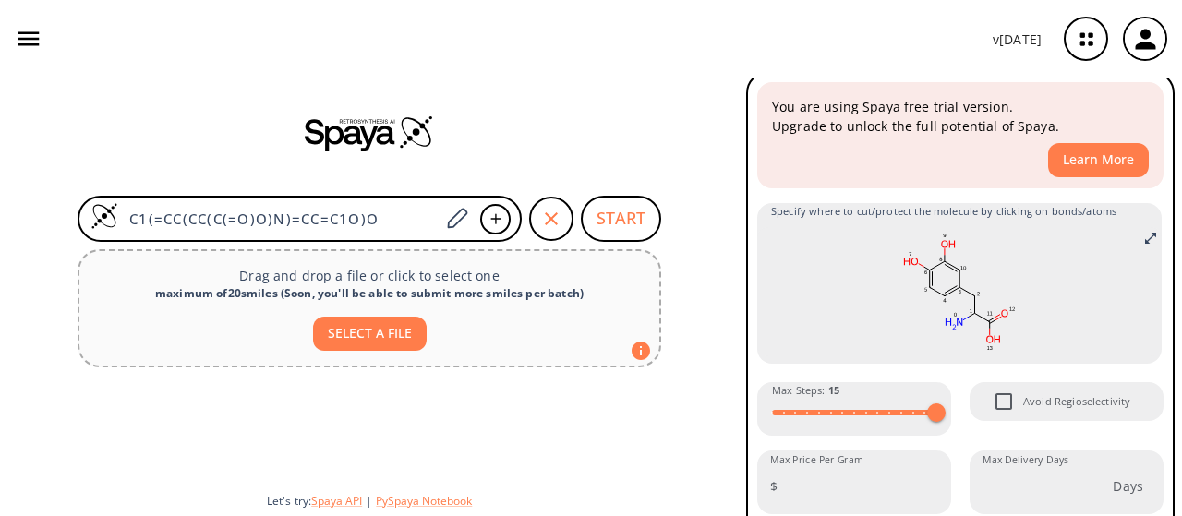
scroll to position [54, 0]
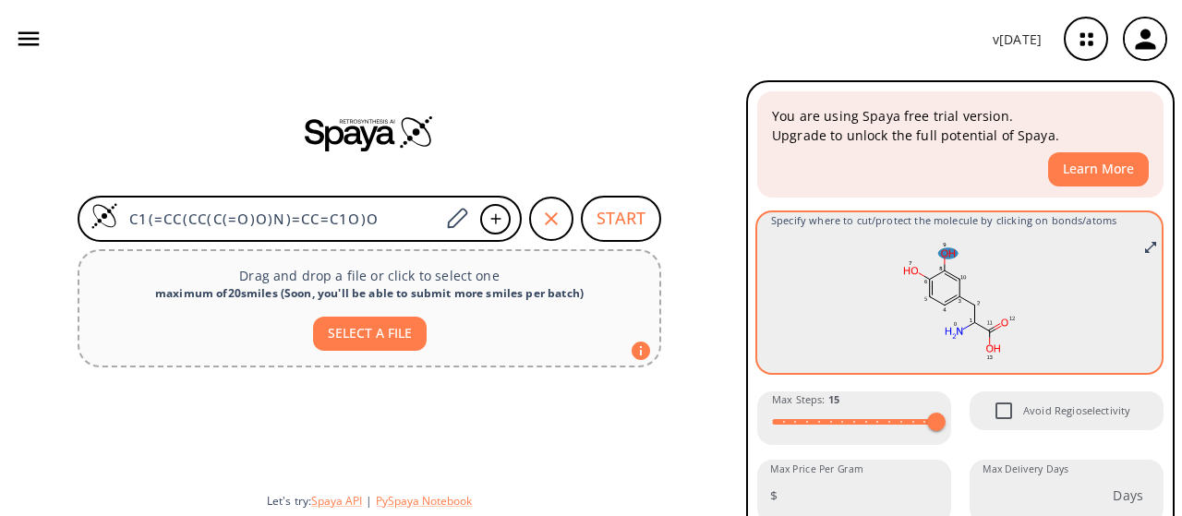
click at [938, 251] on ellipse at bounding box center [947, 253] width 19 height 11
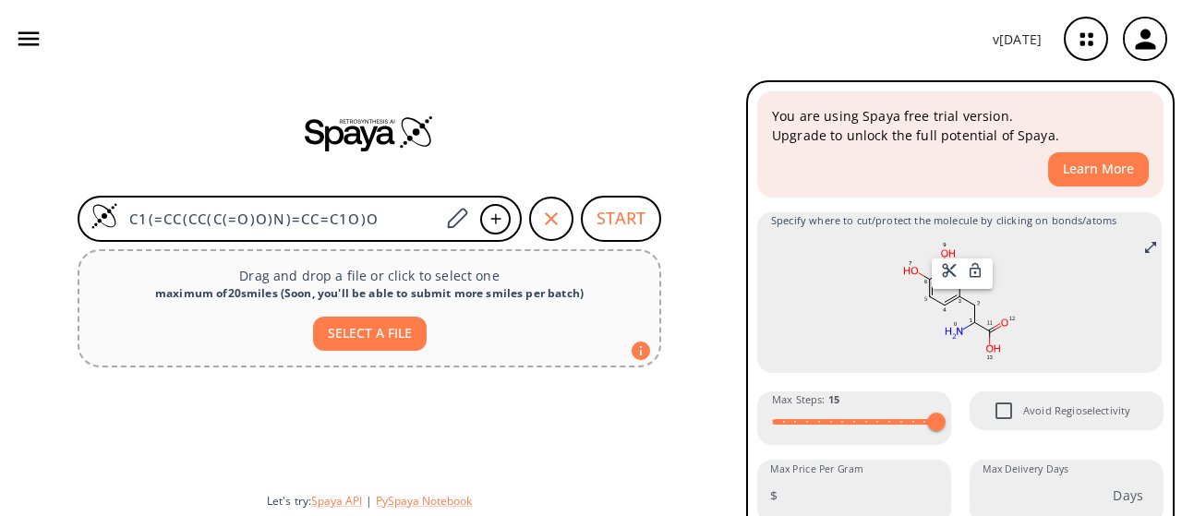
click at [829, 224] on div at bounding box center [591, 258] width 1182 height 516
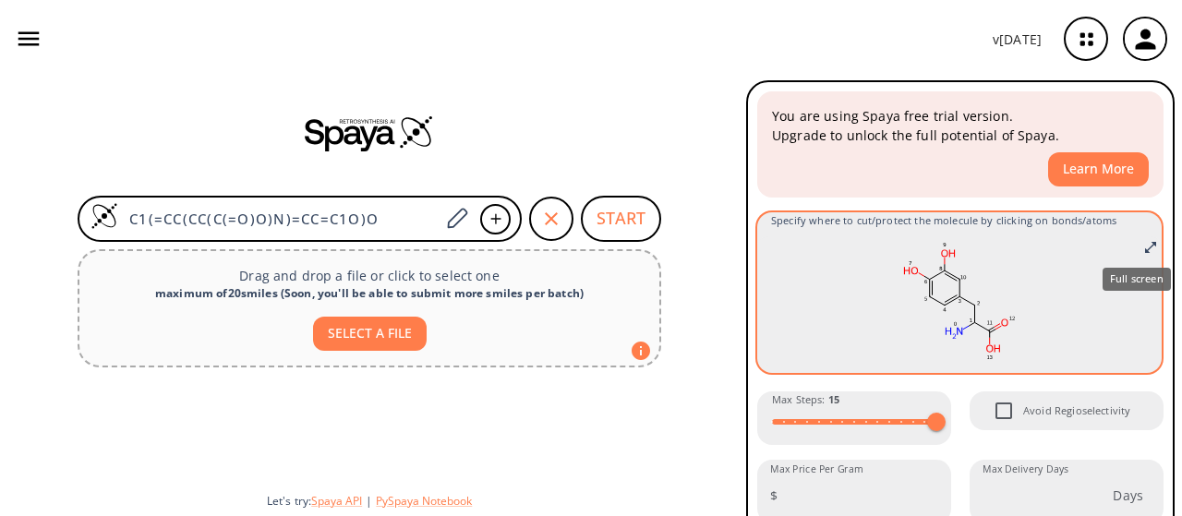
click at [1143, 244] on icon "Full screen" at bounding box center [1150, 247] width 15 height 15
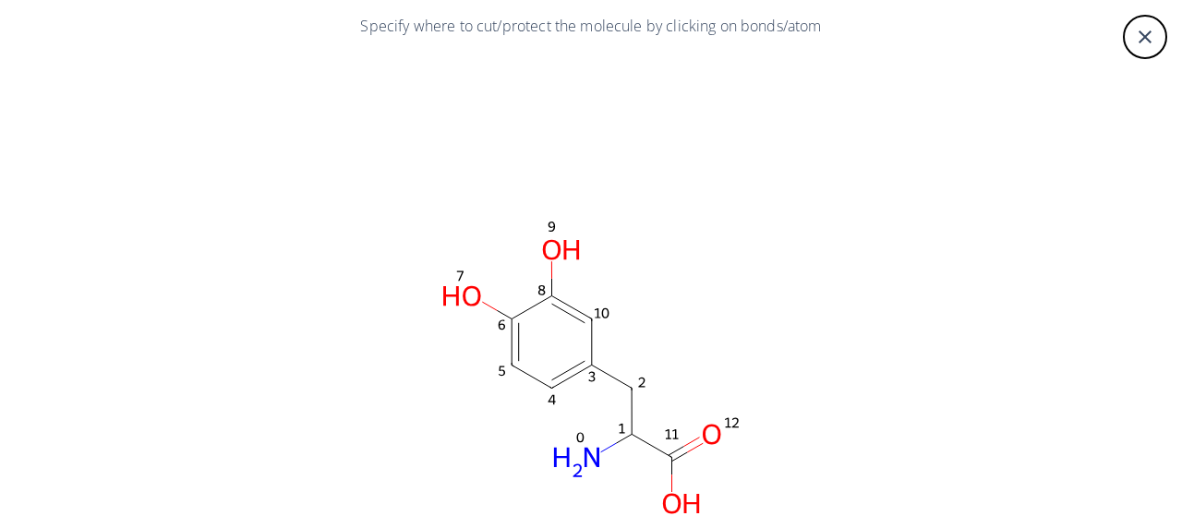
click at [1134, 21] on div "close" at bounding box center [1145, 37] width 44 height 44
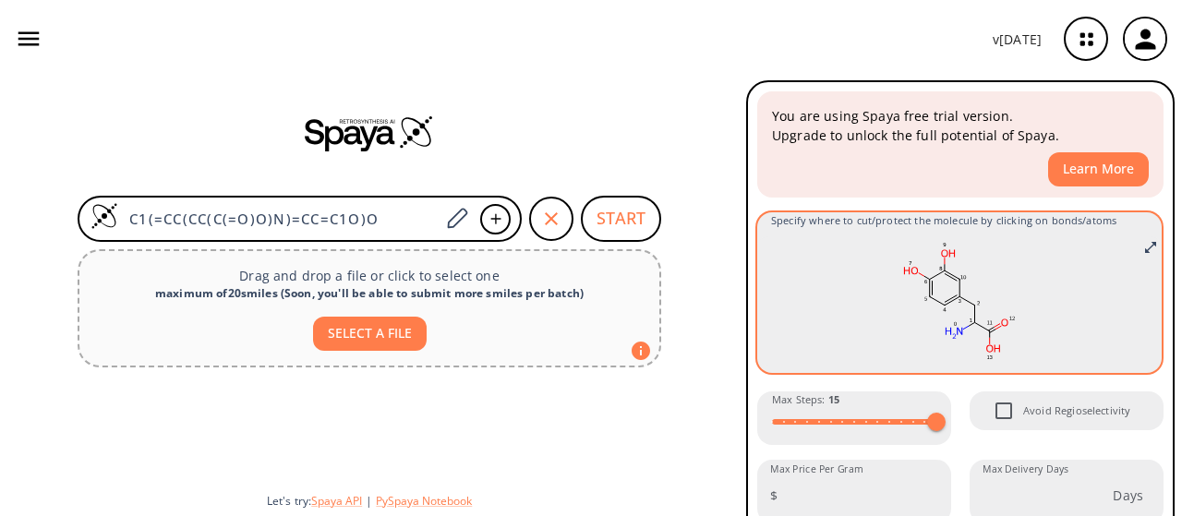
click at [1143, 243] on icon "Full screen" at bounding box center [1150, 247] width 15 height 15
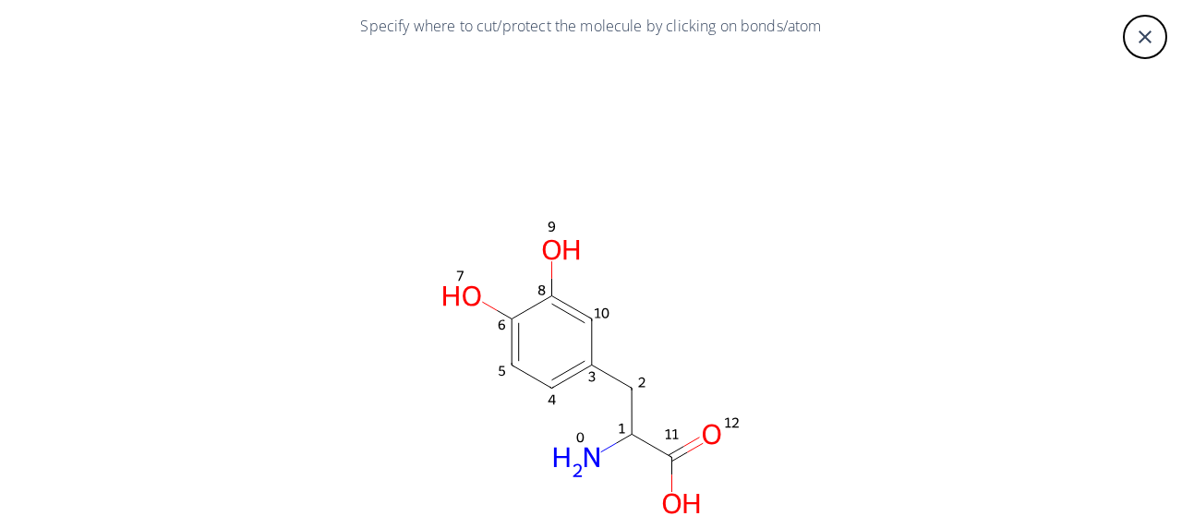
click at [828, 186] on rect at bounding box center [591, 377] width 1108 height 647
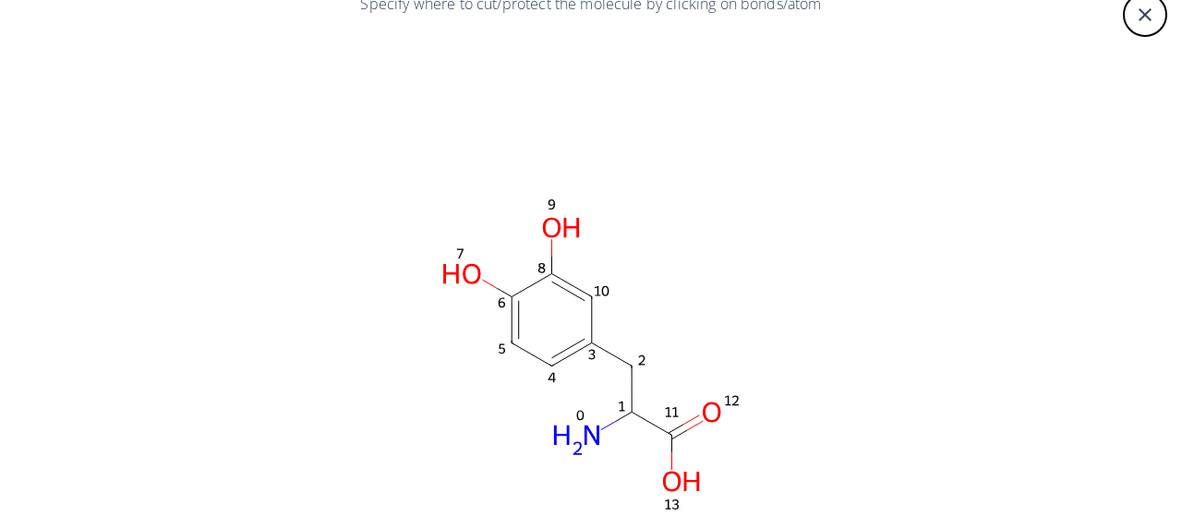
scroll to position [0, 0]
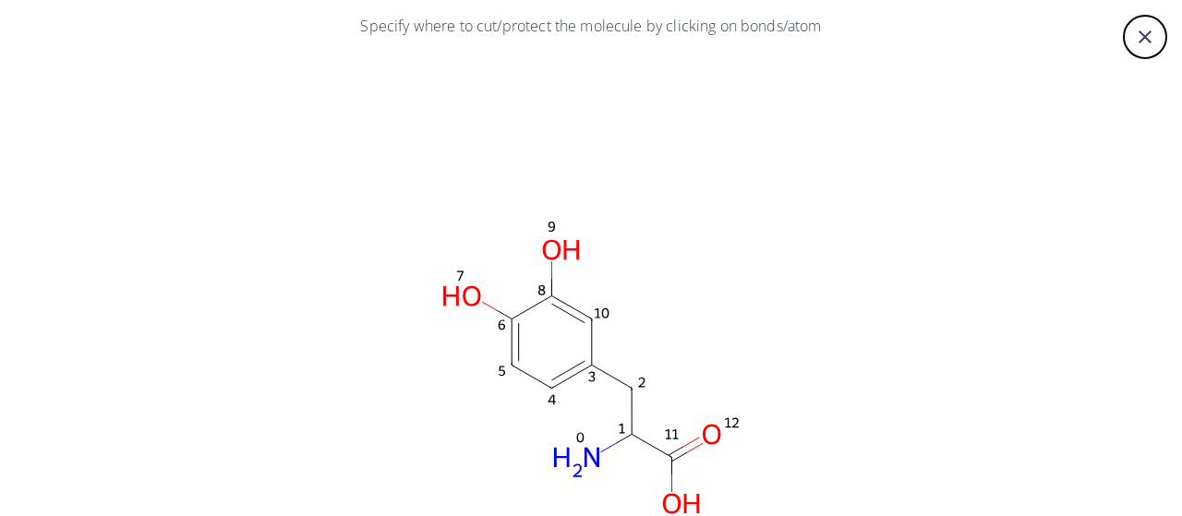
click at [1139, 40] on icon "close" at bounding box center [1145, 36] width 13 height 13
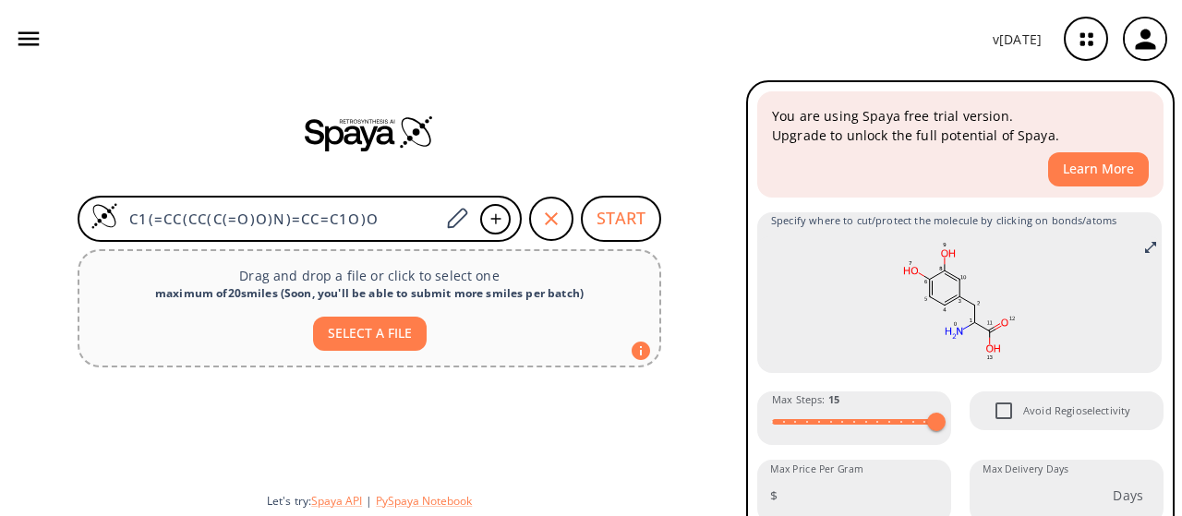
drag, startPoint x: 381, startPoint y: 212, endPoint x: 33, endPoint y: 234, distance: 348.0
click at [33, 234] on div "C1(=CC(CC(C(=O)O)N)=CC=C1O)O START Drag and drop a file or click to select one …" at bounding box center [369, 297] width 739 height 439
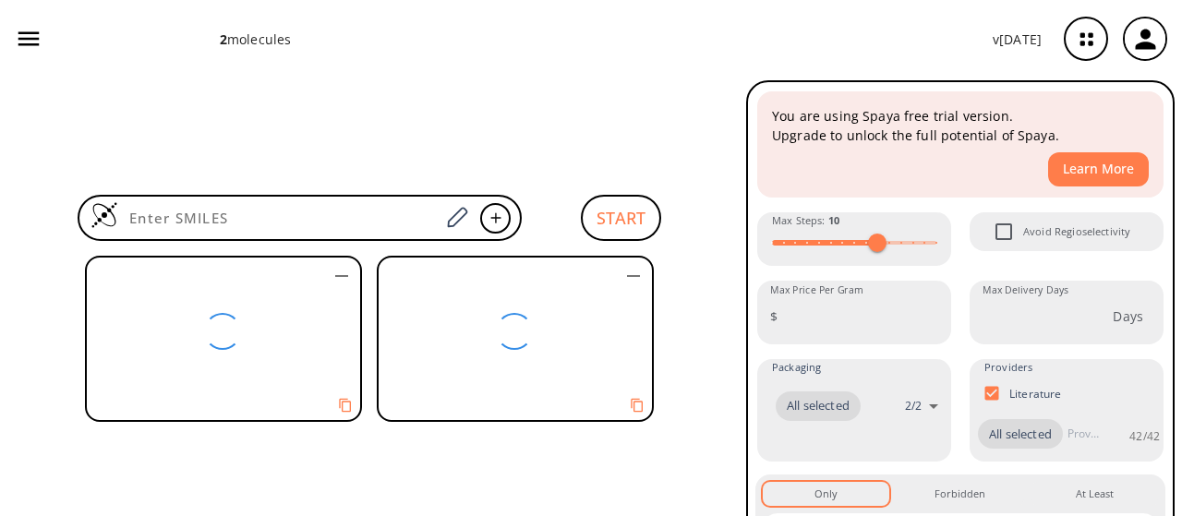
type input "10"
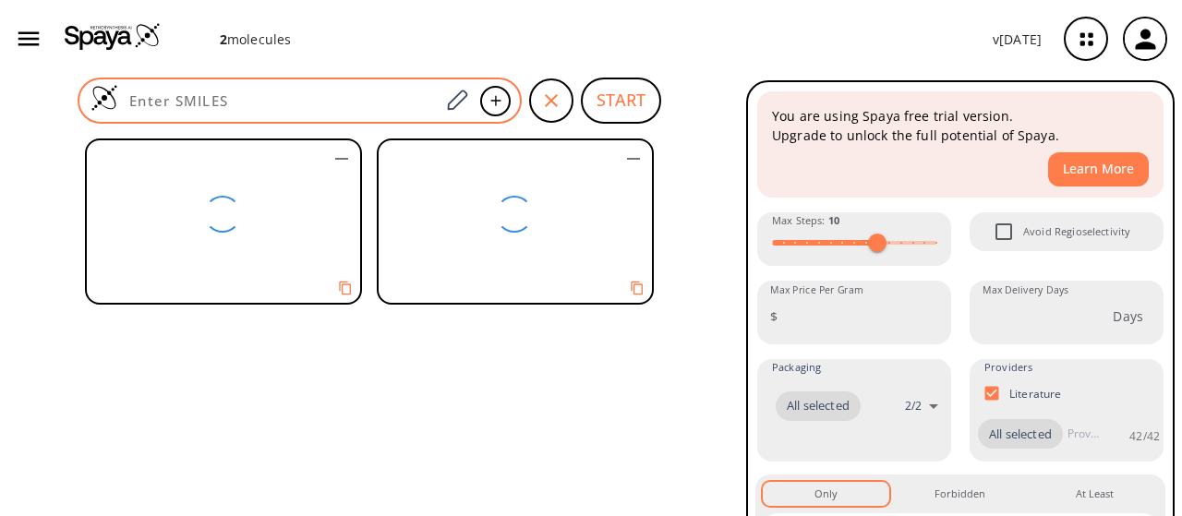
click at [287, 107] on input at bounding box center [278, 100] width 321 height 18
paste input
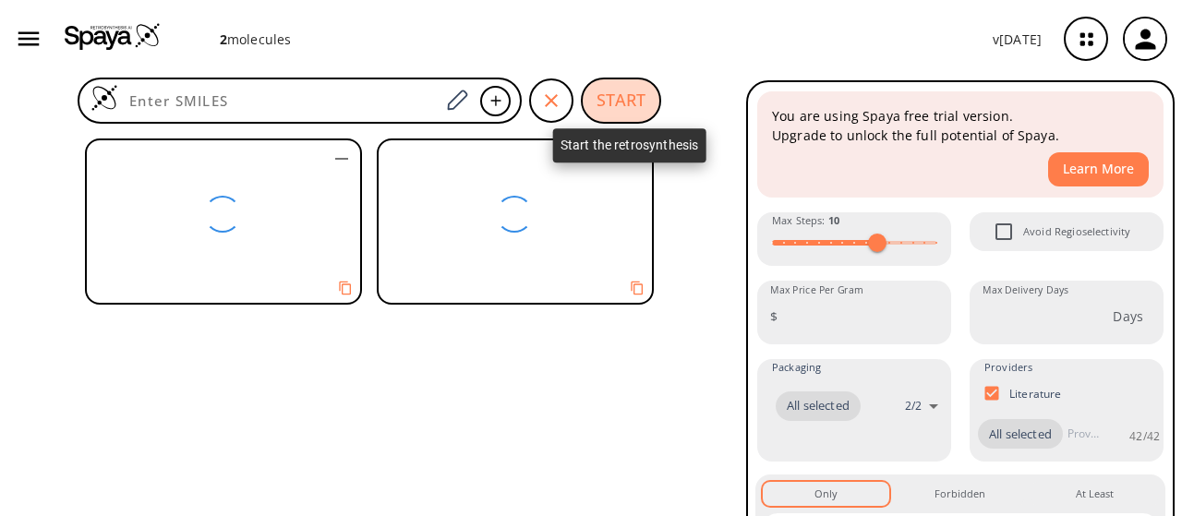
click at [623, 105] on button "START" at bounding box center [621, 101] width 80 height 46
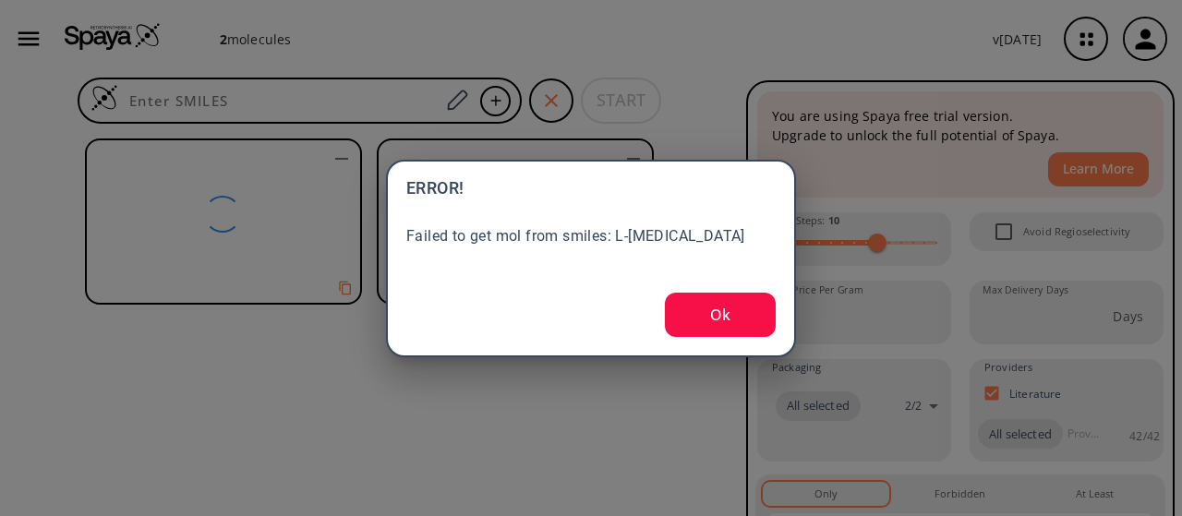
click at [694, 316] on button "Ok" at bounding box center [720, 315] width 111 height 44
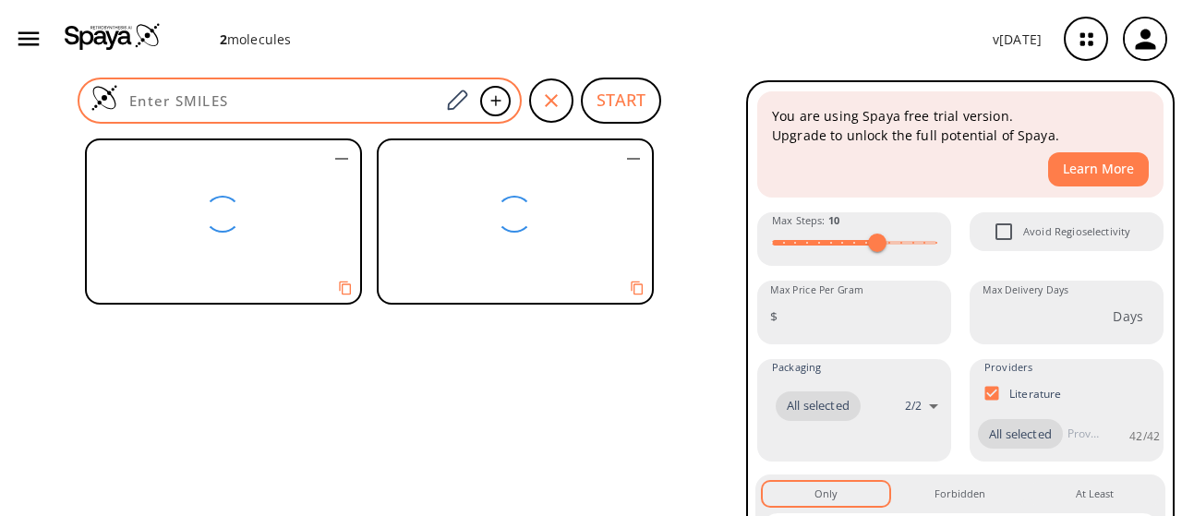
click at [408, 104] on input at bounding box center [278, 100] width 321 height 18
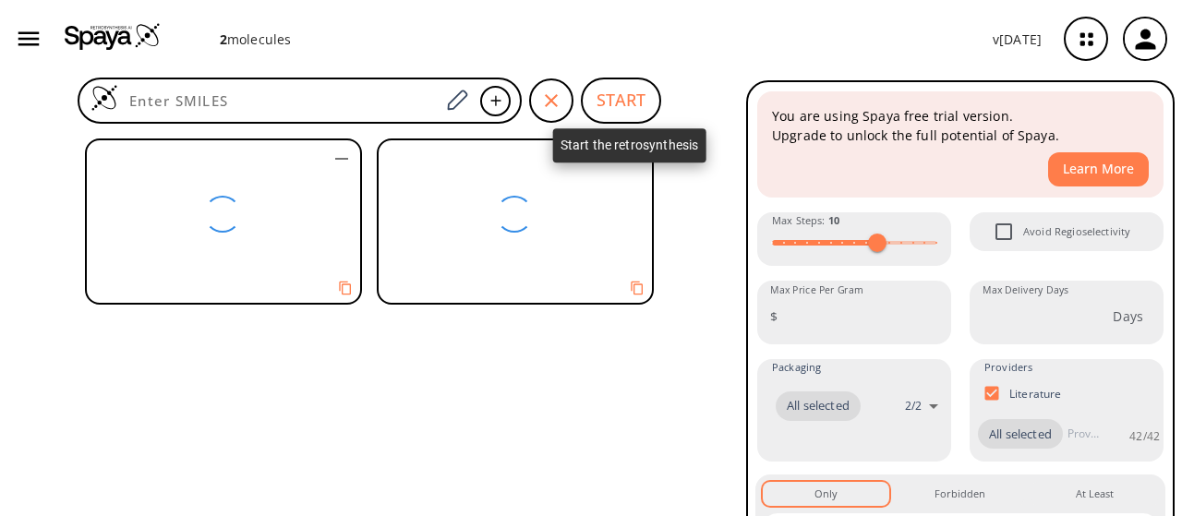
click at [624, 108] on button "START" at bounding box center [621, 101] width 80 height 46
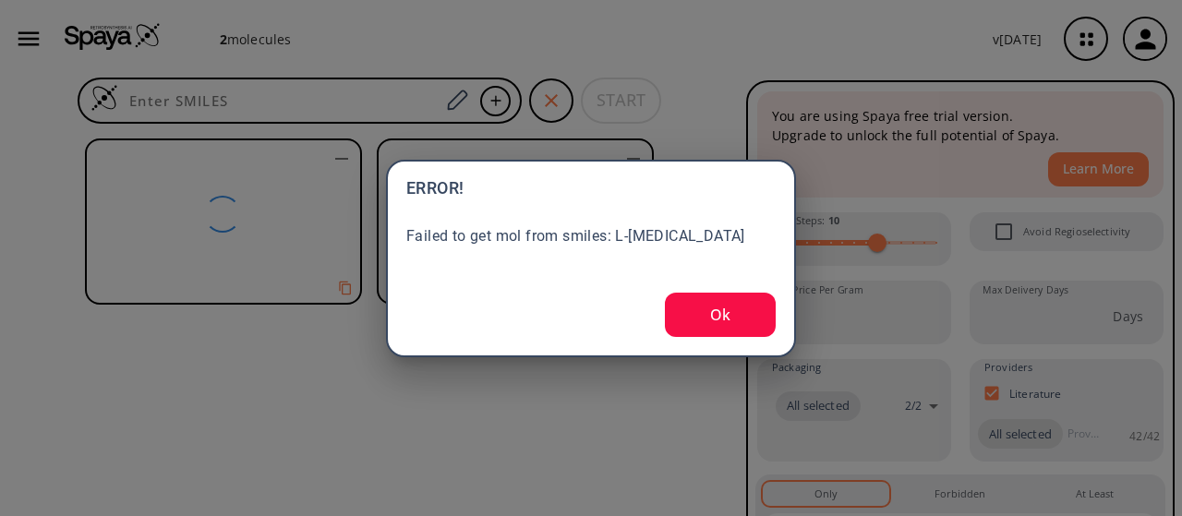
click at [707, 302] on button "Ok" at bounding box center [720, 315] width 111 height 44
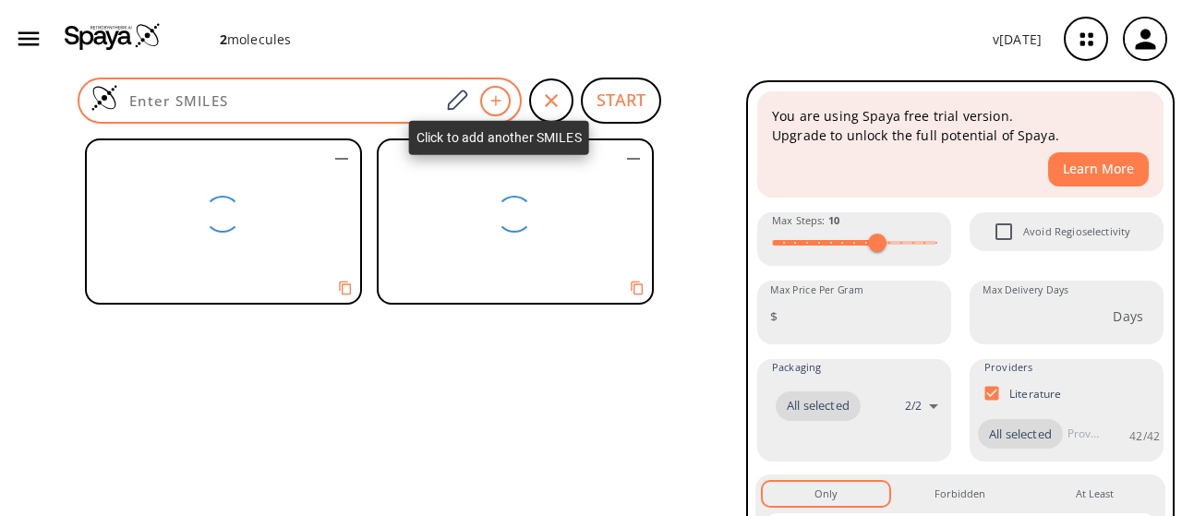
click at [496, 97] on icon at bounding box center [496, 100] width 18 height 11
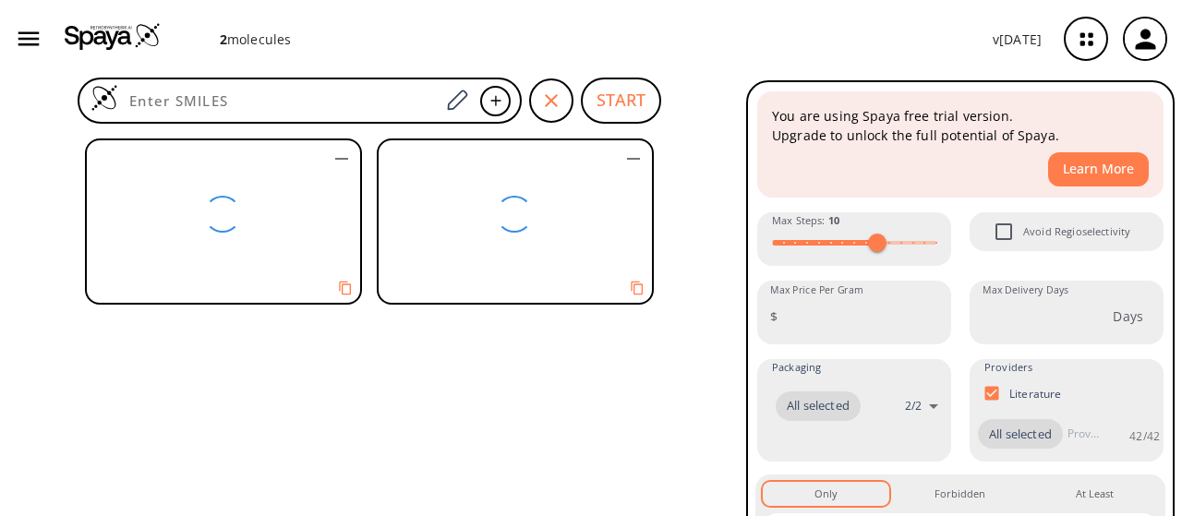
click at [639, 156] on icon "button" at bounding box center [634, 159] width 22 height 22
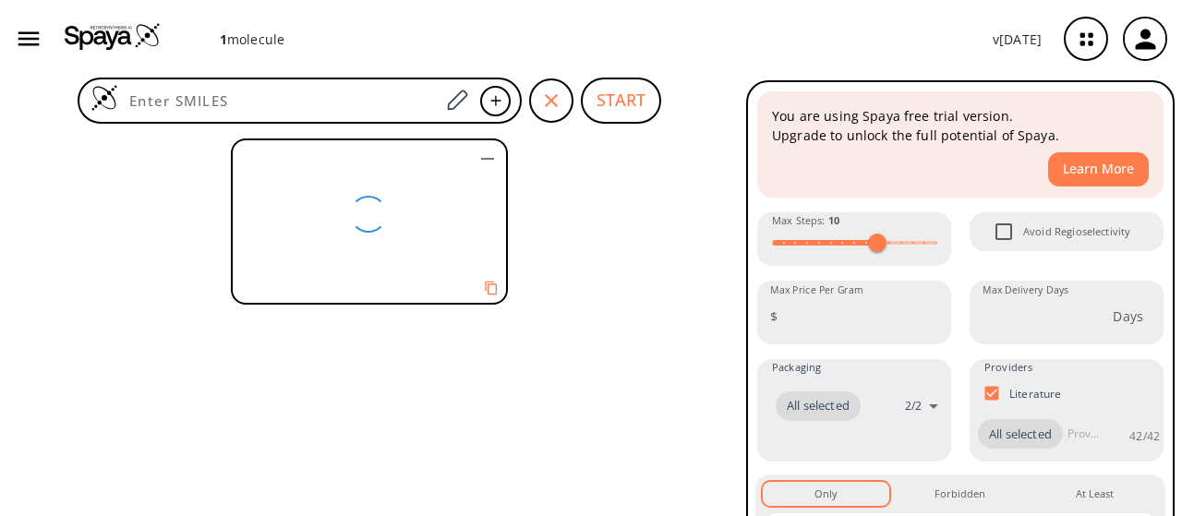
click at [488, 167] on icon "button" at bounding box center [488, 159] width 22 height 22
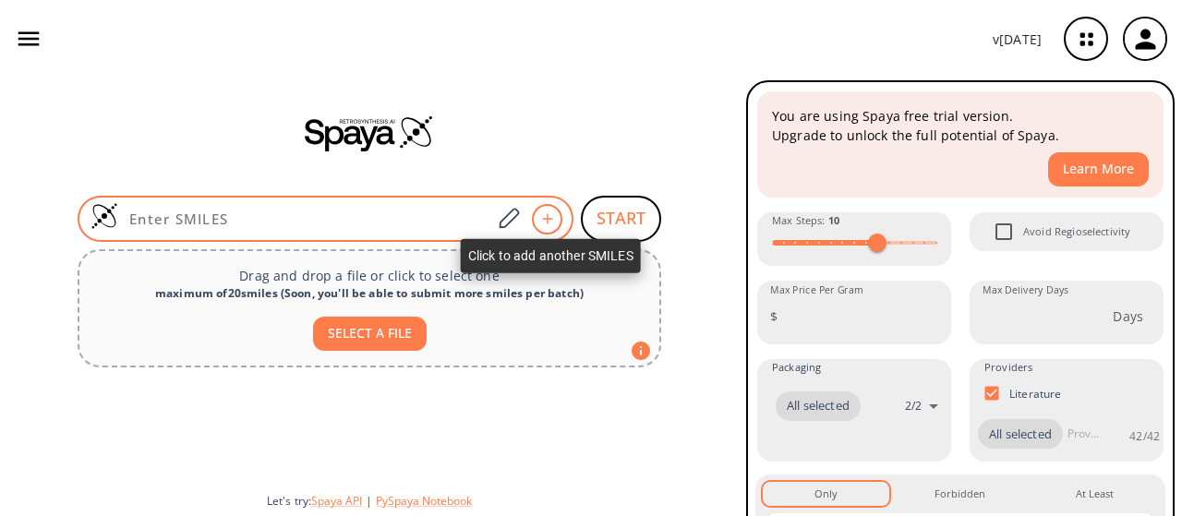
click at [560, 220] on div at bounding box center [547, 219] width 30 height 30
click at [538, 220] on icon at bounding box center [547, 218] width 18 height 11
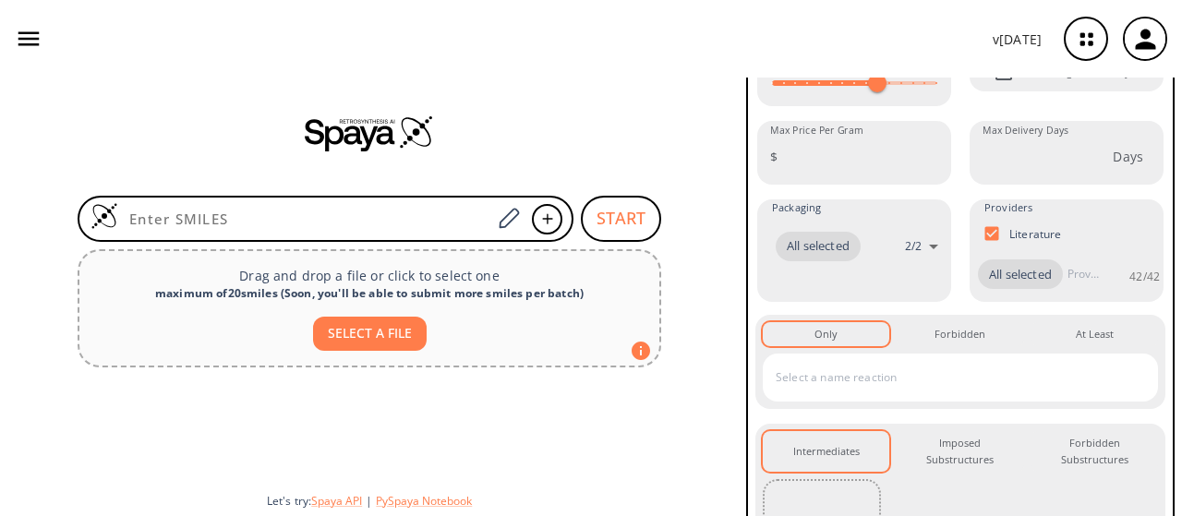
scroll to position [215, 0]
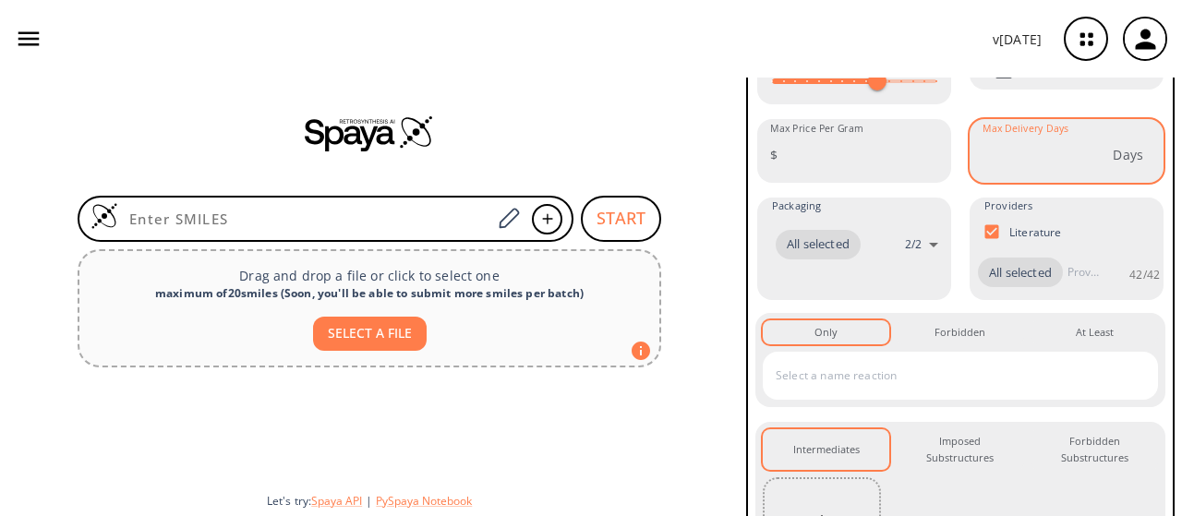
click at [1052, 167] on input "Max Delivery Days" at bounding box center [1044, 154] width 138 height 49
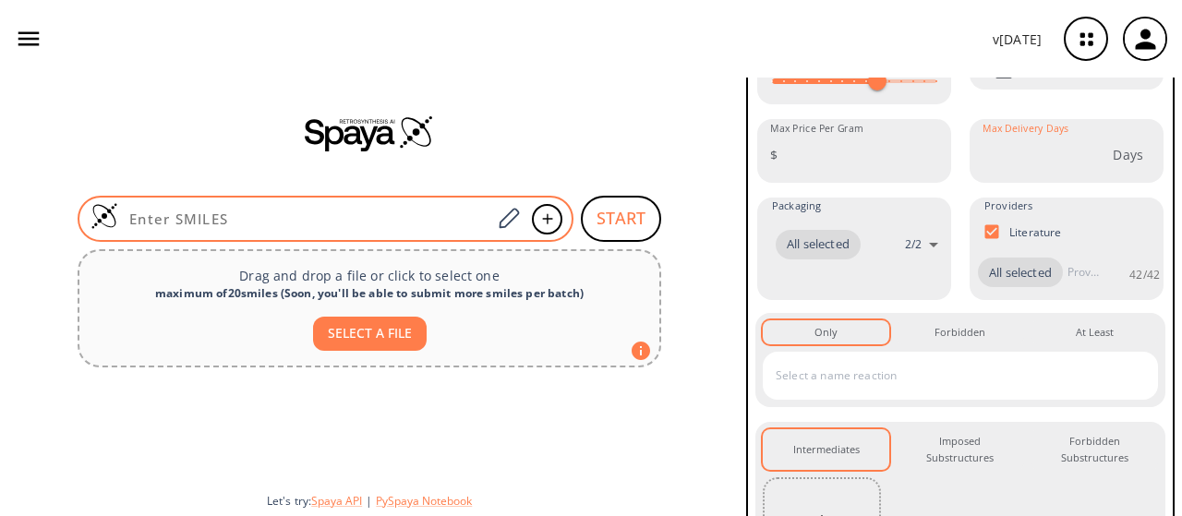
click at [371, 228] on div at bounding box center [326, 219] width 496 height 46
type input "[MEDICAL_DATA]"
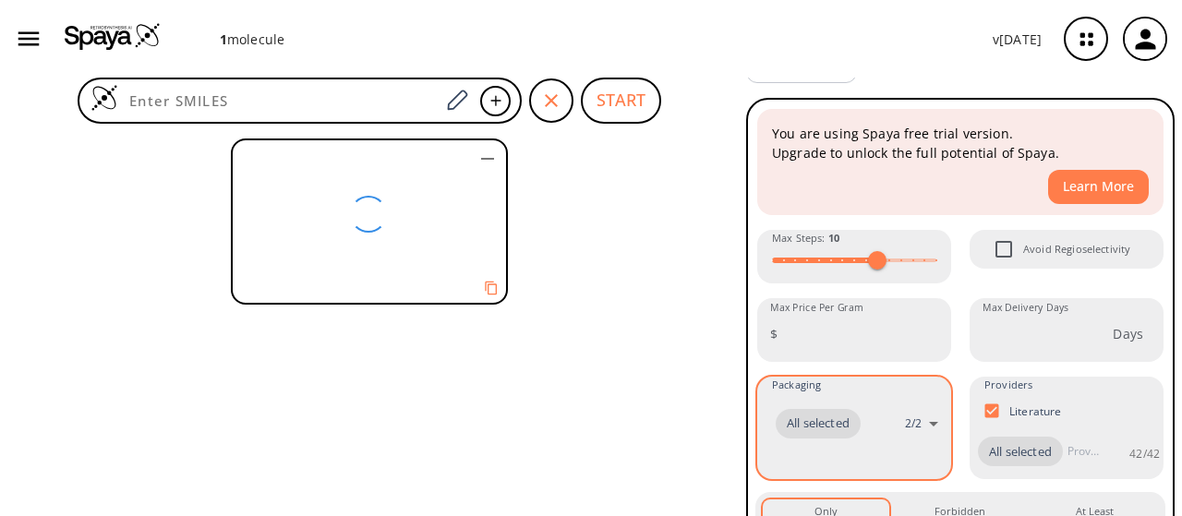
scroll to position [0, 0]
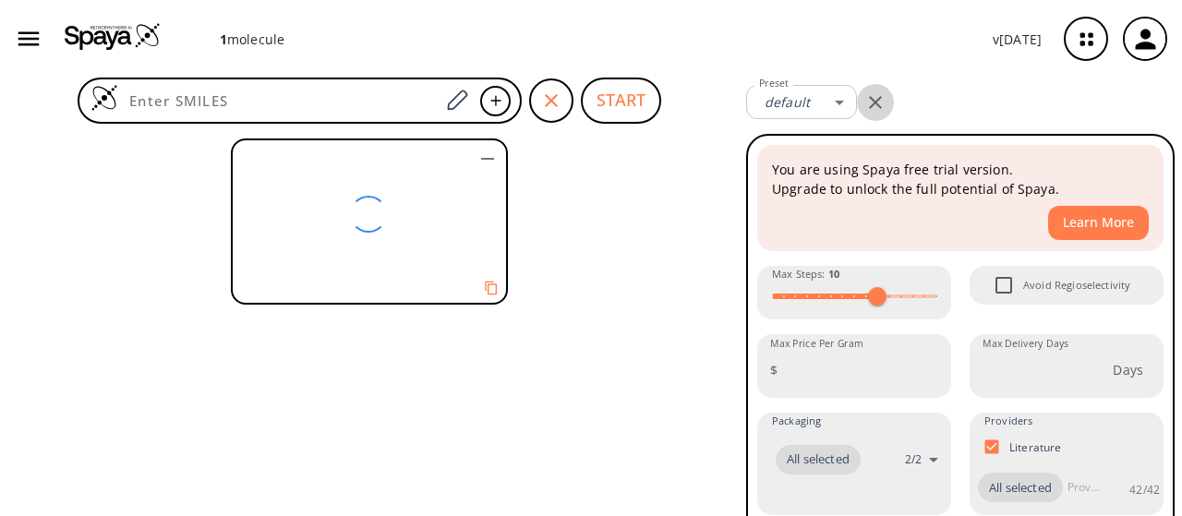
click at [871, 97] on icon "button" at bounding box center [875, 102] width 13 height 13
click at [1074, 45] on icon "button" at bounding box center [1086, 39] width 49 height 49
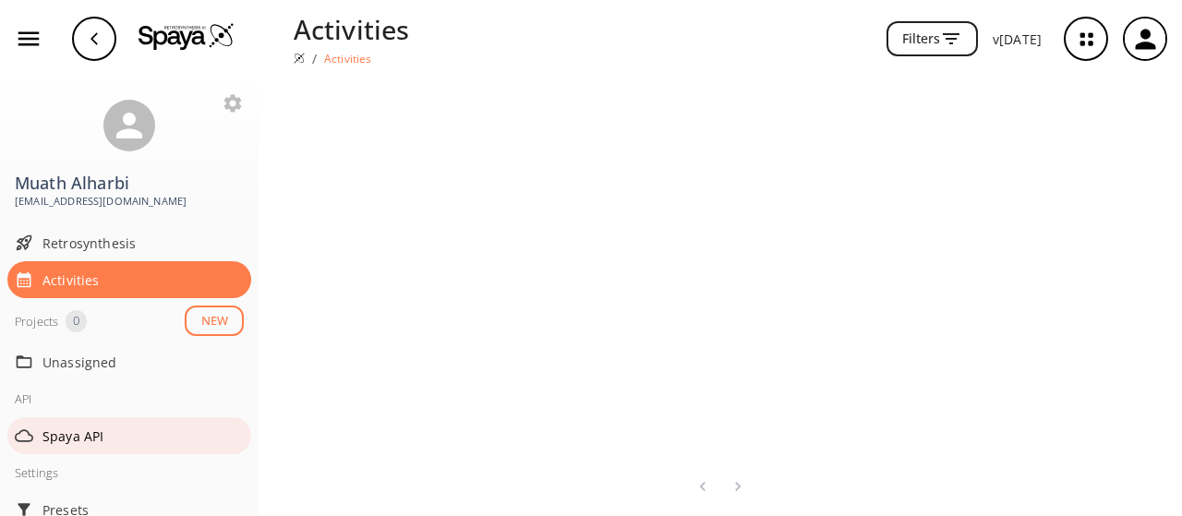
scroll to position [63, 0]
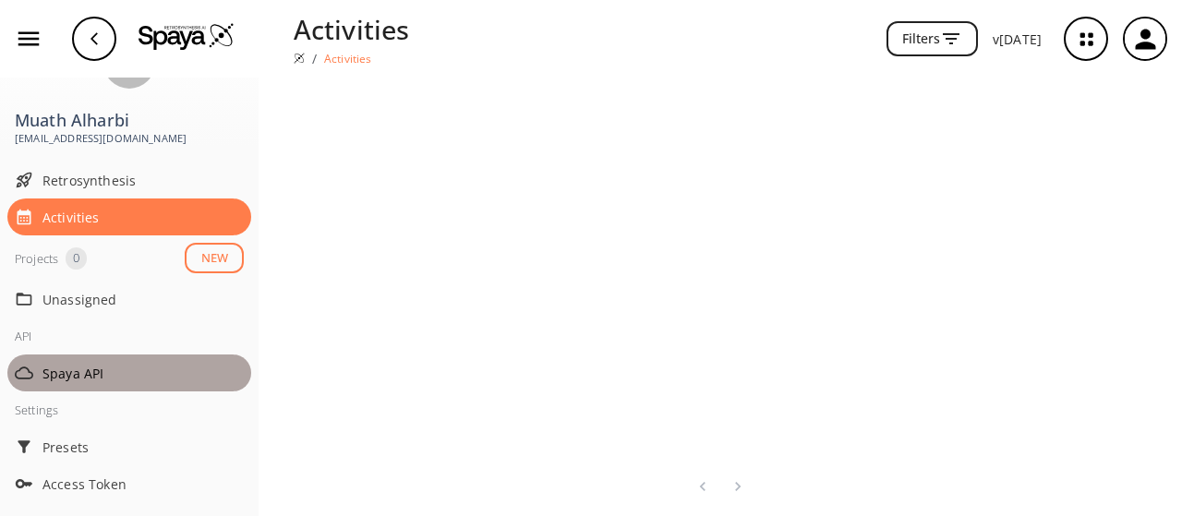
click at [151, 357] on div "Spaya API" at bounding box center [129, 373] width 244 height 37
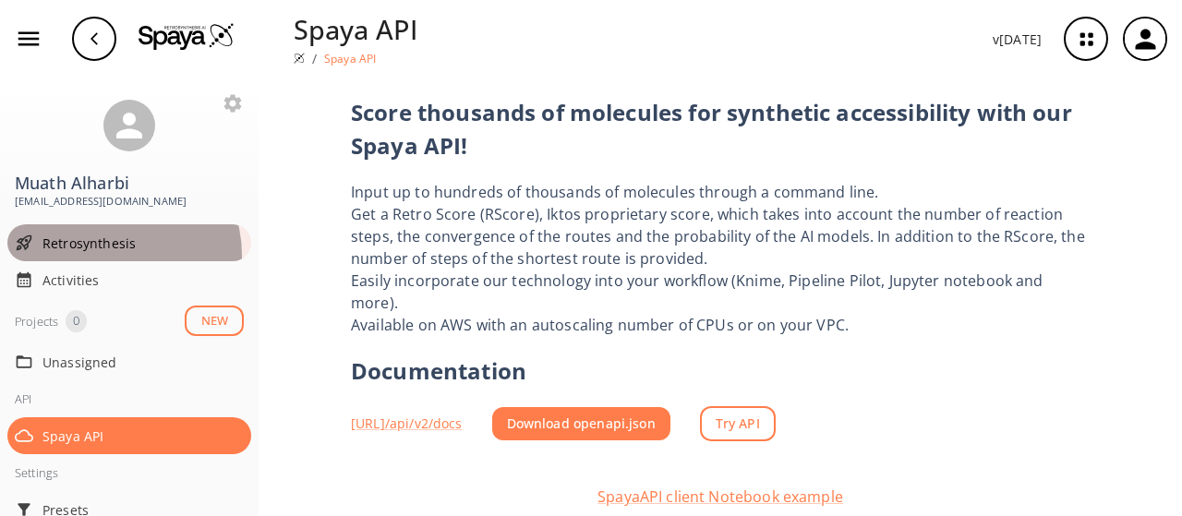
click at [115, 255] on div "Retrosynthesis" at bounding box center [129, 242] width 244 height 37
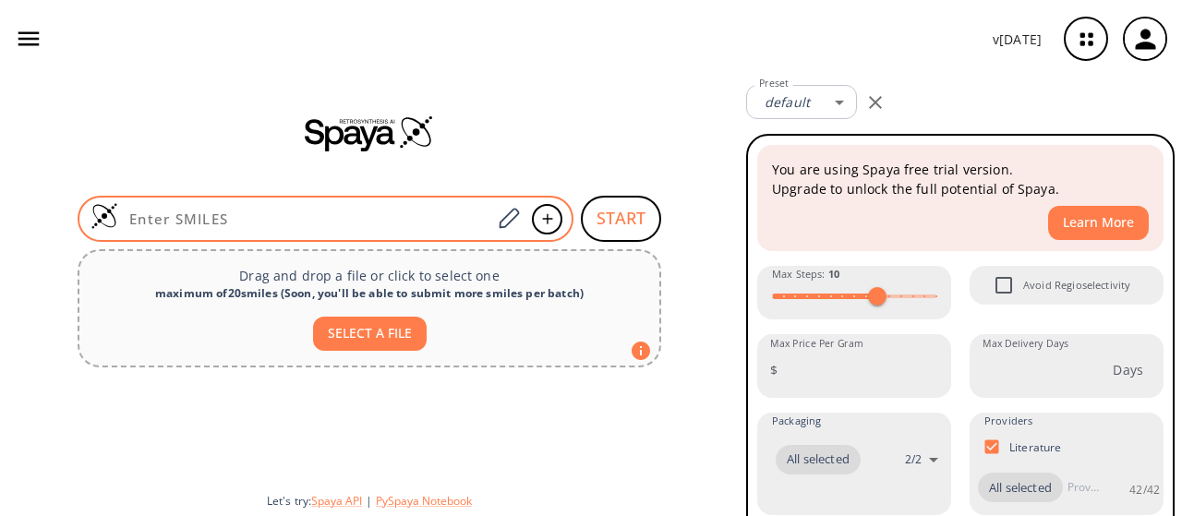
click at [283, 217] on input at bounding box center [304, 219] width 373 height 18
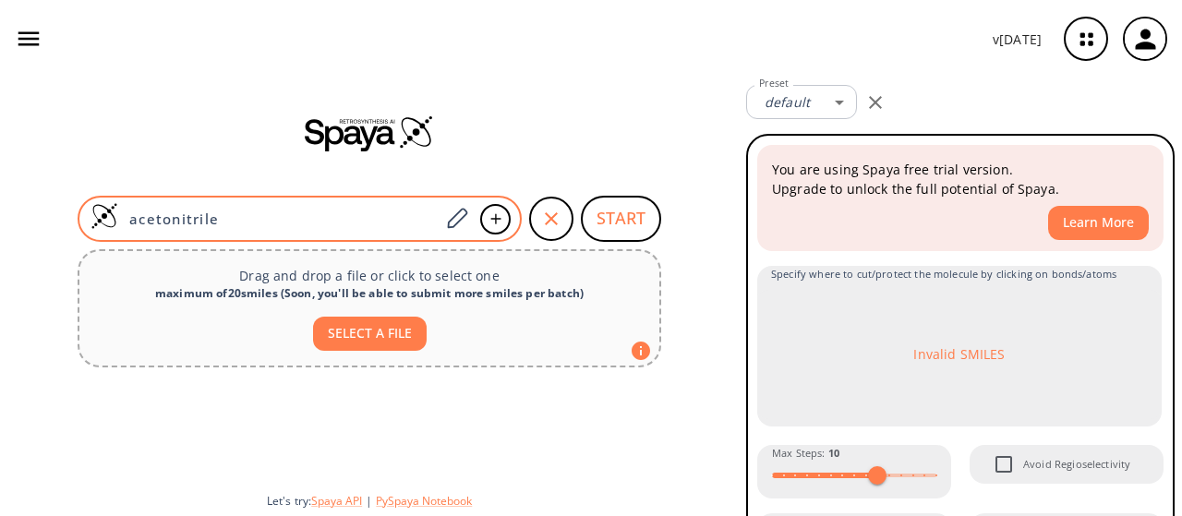
type input "acetonitrile"
